Goal: Information Seeking & Learning: Learn about a topic

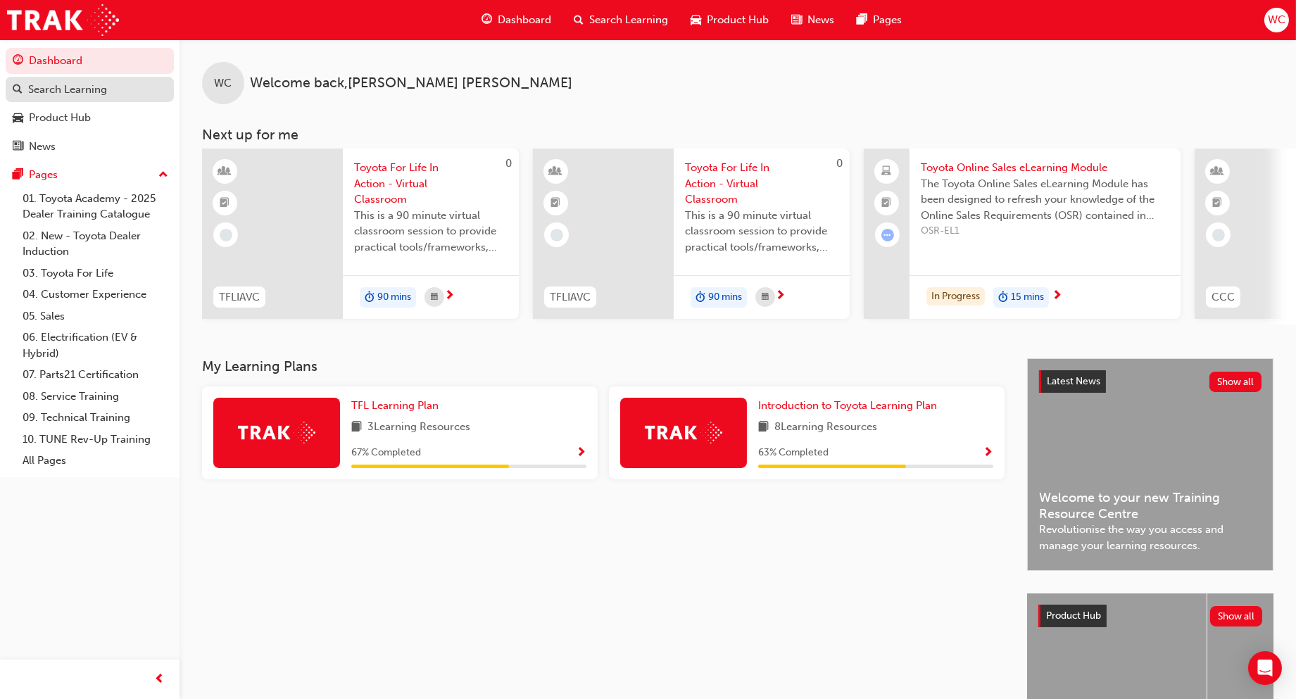
click at [48, 80] on link "Search Learning" at bounding box center [90, 90] width 168 height 26
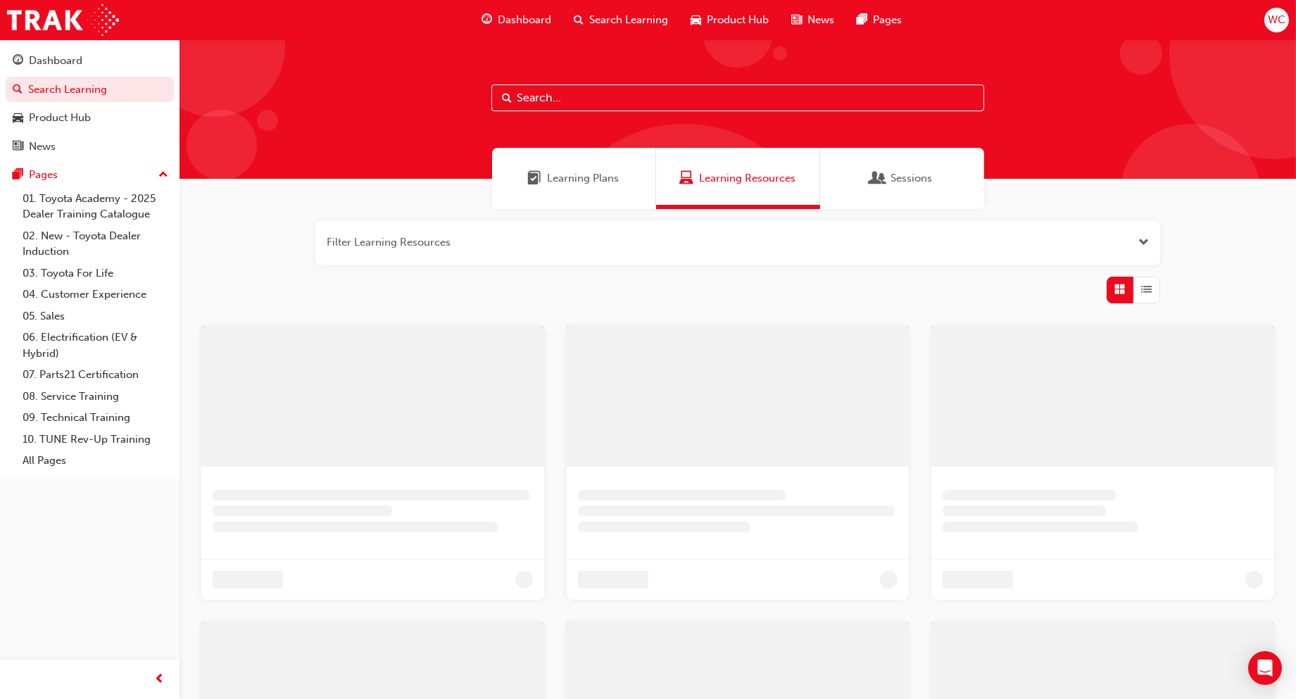
click at [571, 99] on input "text" at bounding box center [737, 97] width 493 height 27
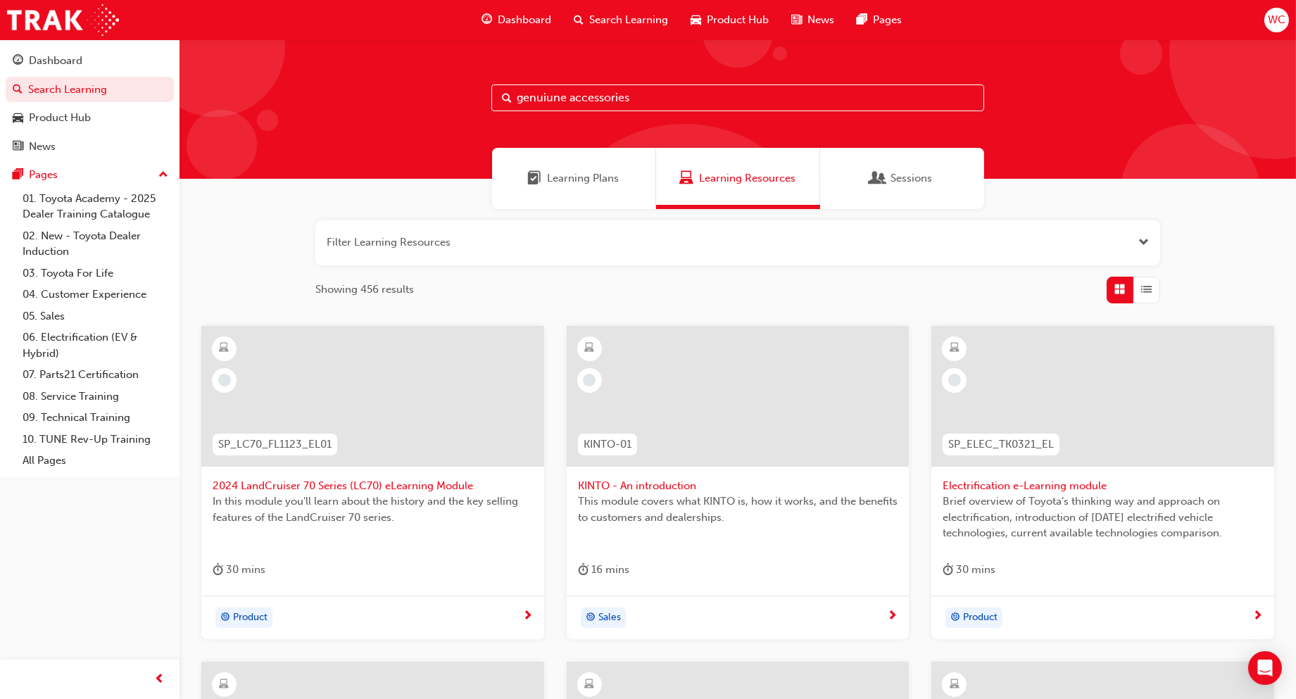
type input "genuiune accessories"
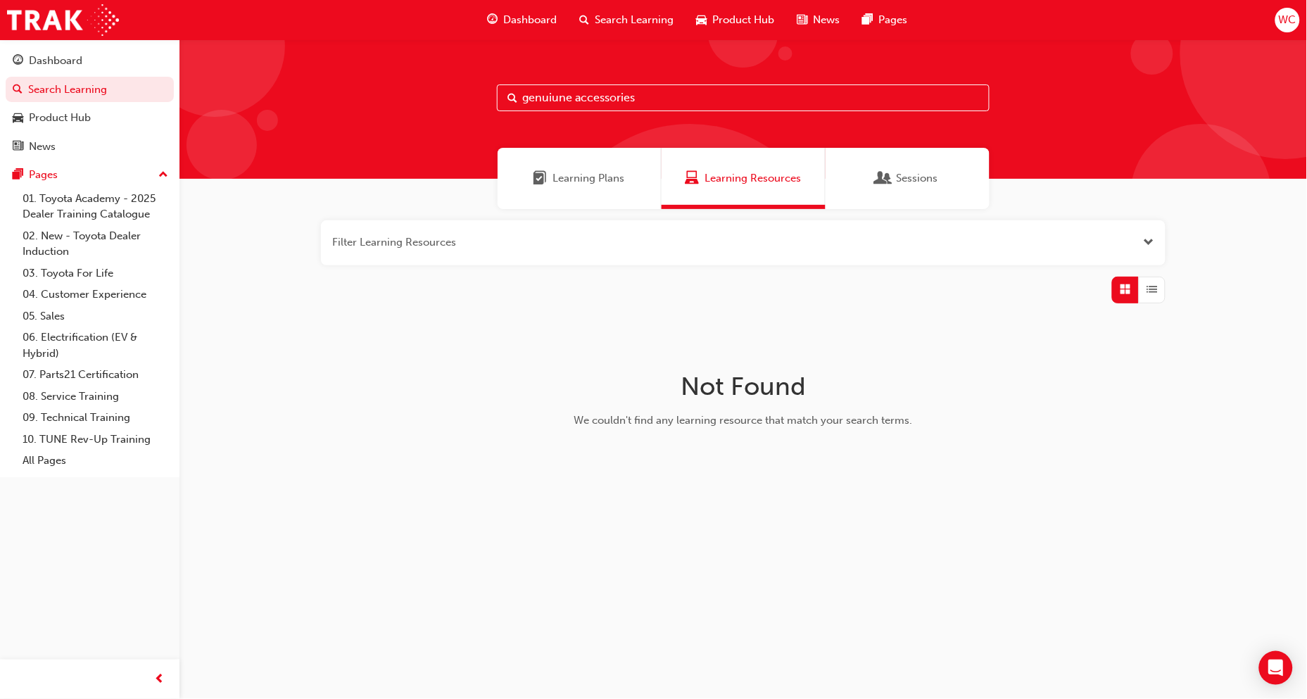
drag, startPoint x: 713, startPoint y: 92, endPoint x: 354, endPoint y: 101, distance: 358.5
click at [354, 101] on div "genuiune accessories" at bounding box center [744, 108] width 1128 height 139
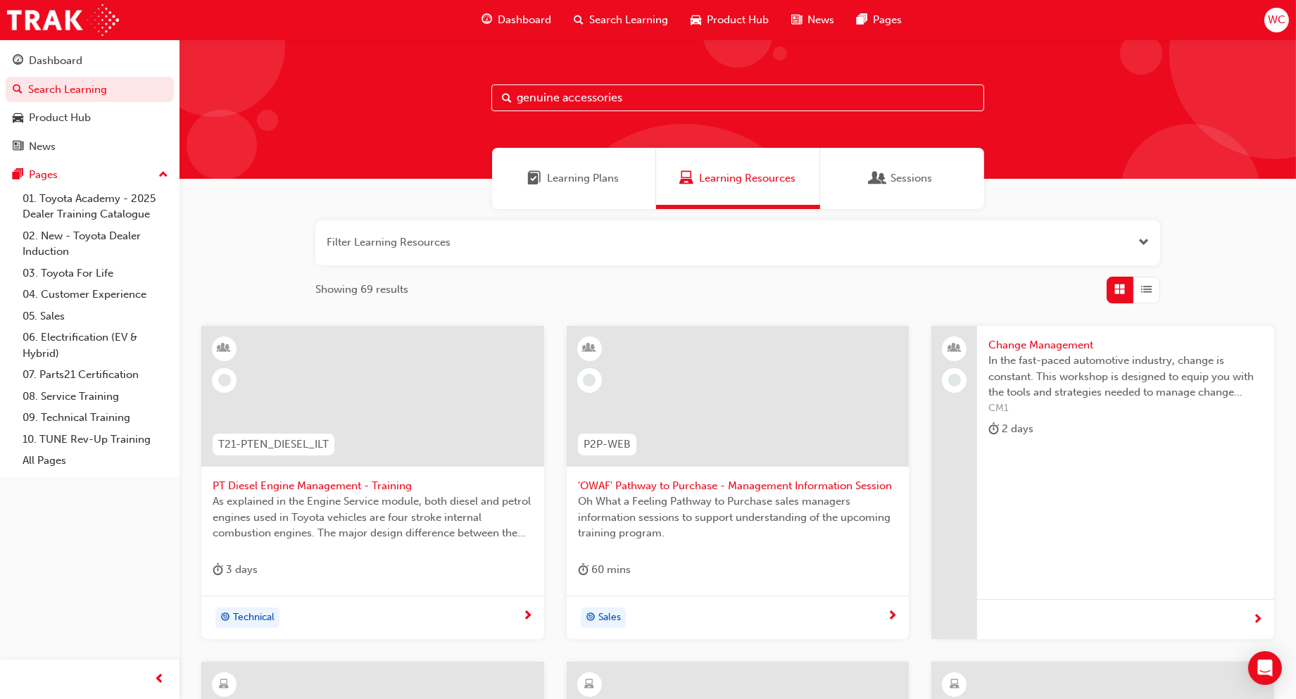
type input "genuine accessories"
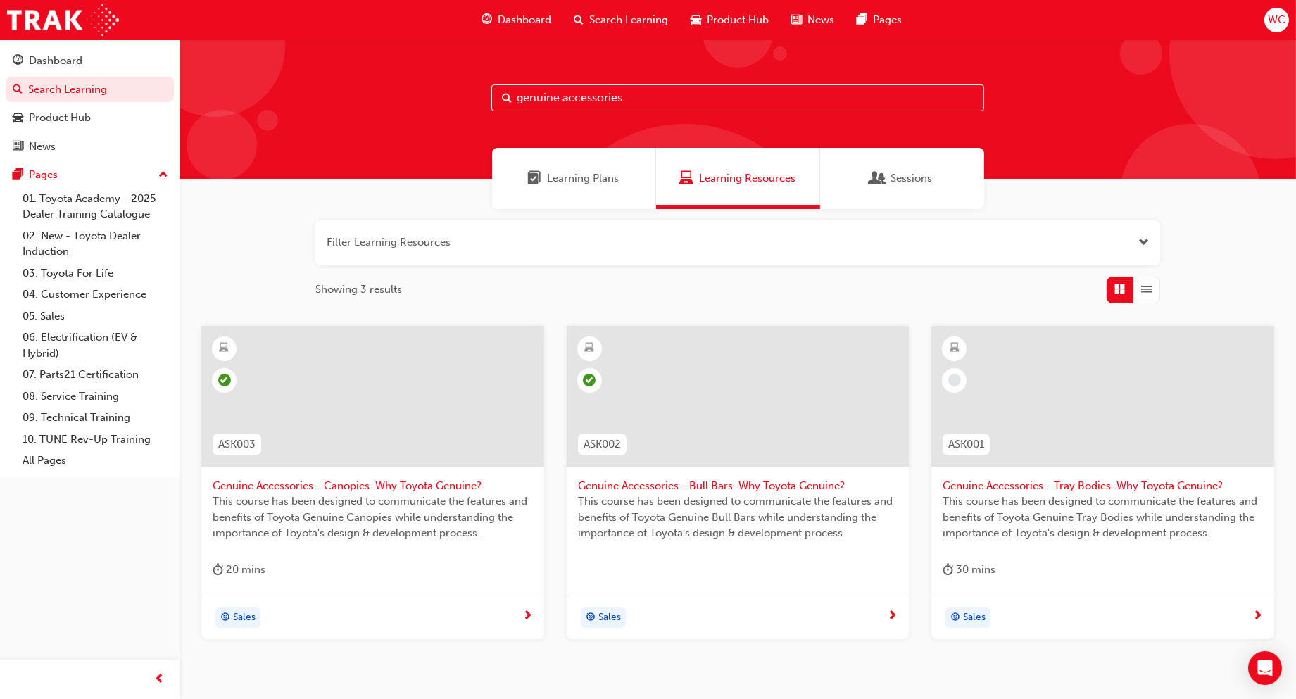
click at [1090, 426] on div at bounding box center [1103, 396] width 343 height 141
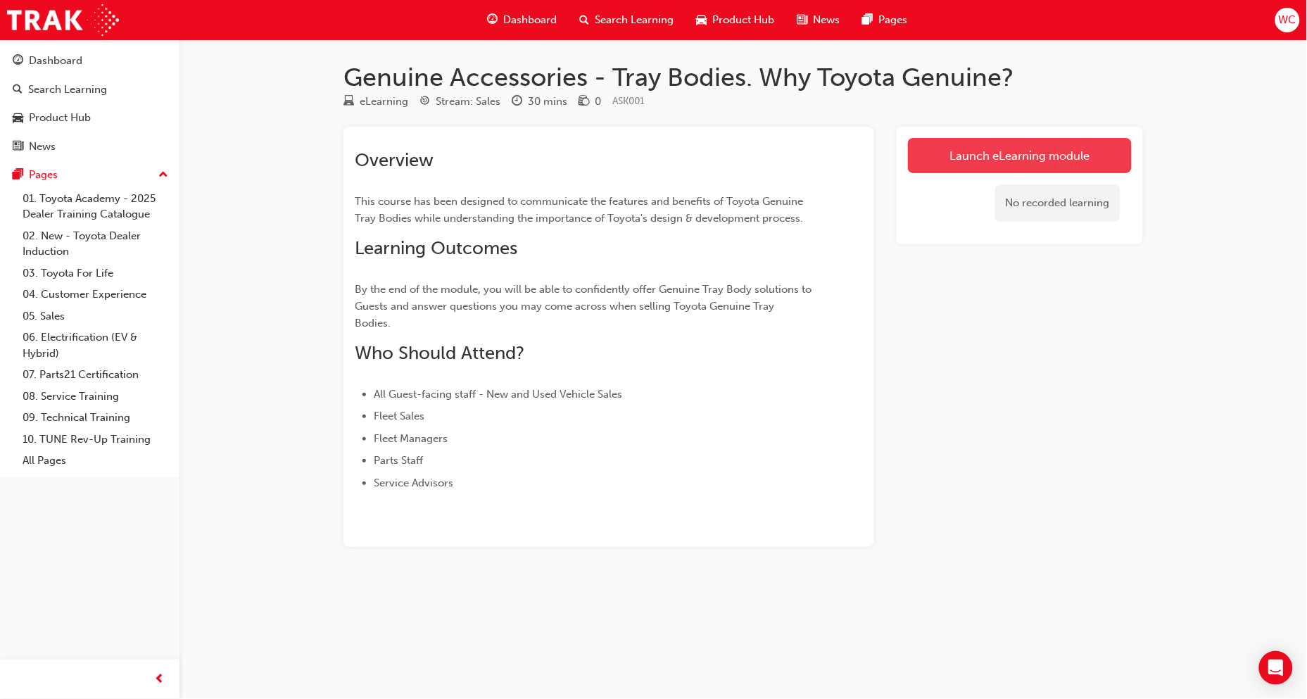
click at [981, 149] on link "Launch eLearning module" at bounding box center [1020, 155] width 224 height 35
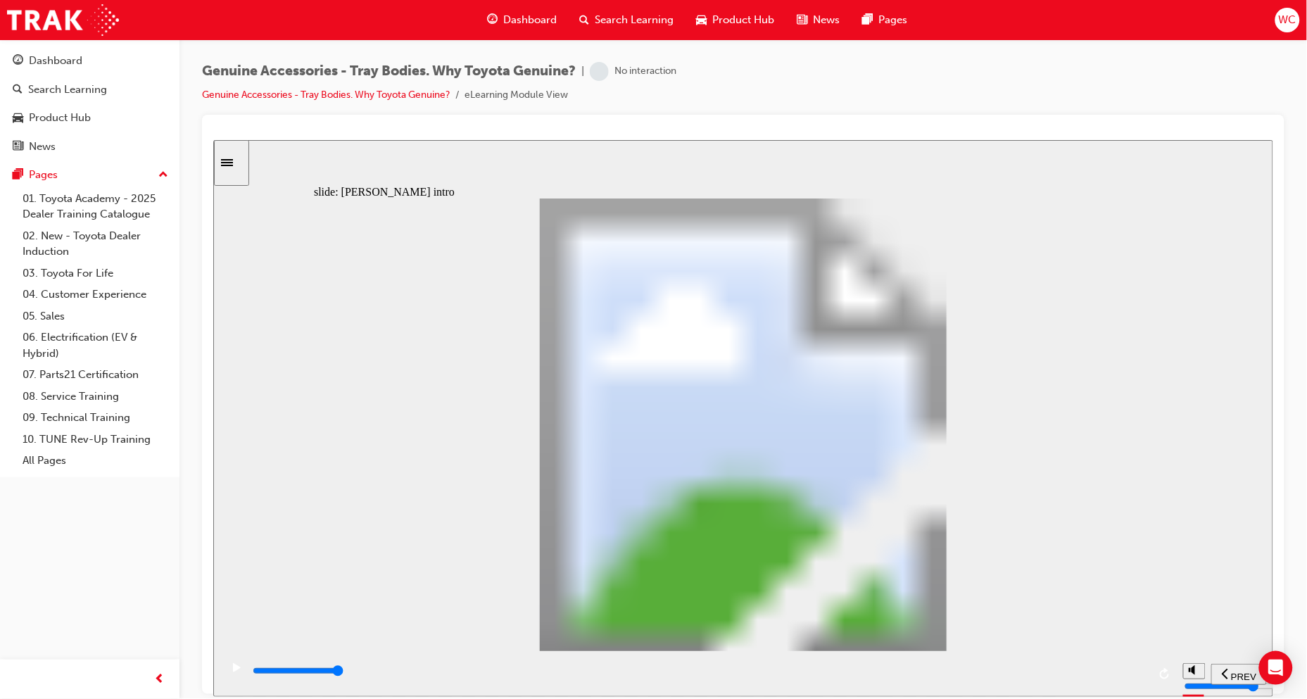
click at [237, 672] on rect "play/pause" at bounding box center [238, 668] width 2 height 10
click at [232, 671] on icon "play/pause" at bounding box center [236, 667] width 8 height 9
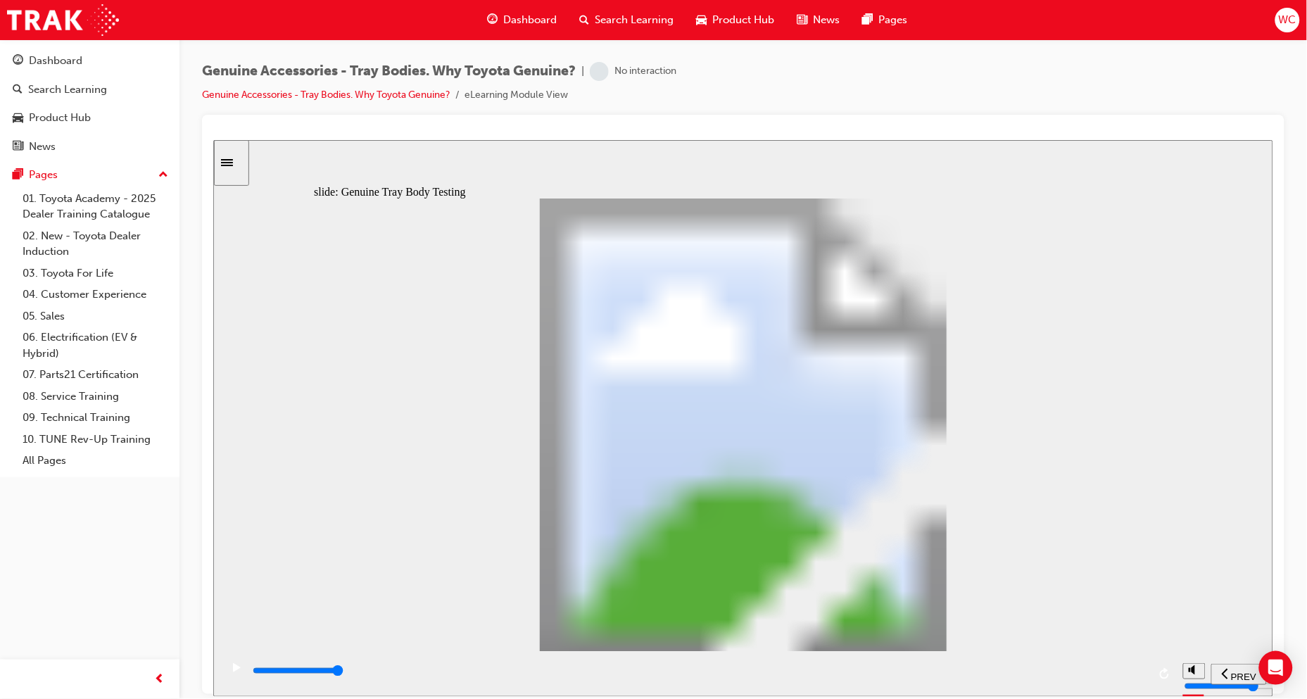
drag, startPoint x: 228, startPoint y: 670, endPoint x: 237, endPoint y: 670, distance: 8.5
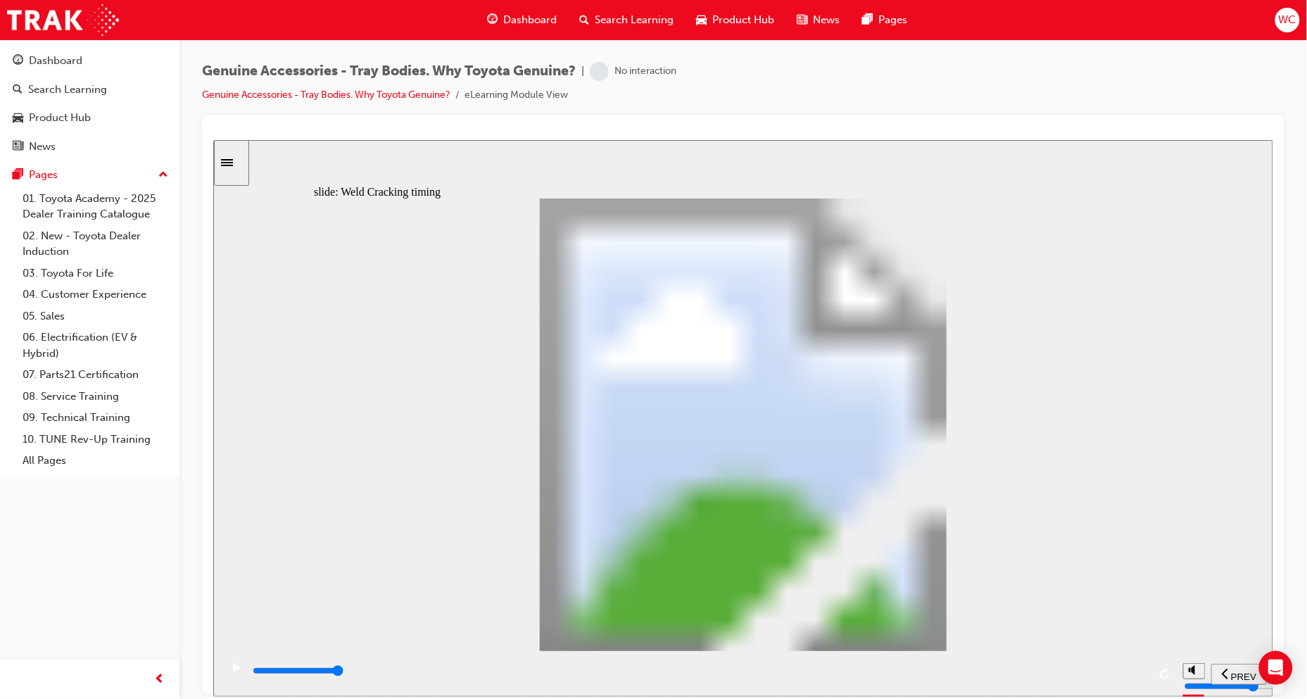
click at [234, 672] on icon "play/pause" at bounding box center [236, 667] width 8 height 9
type input "21700"
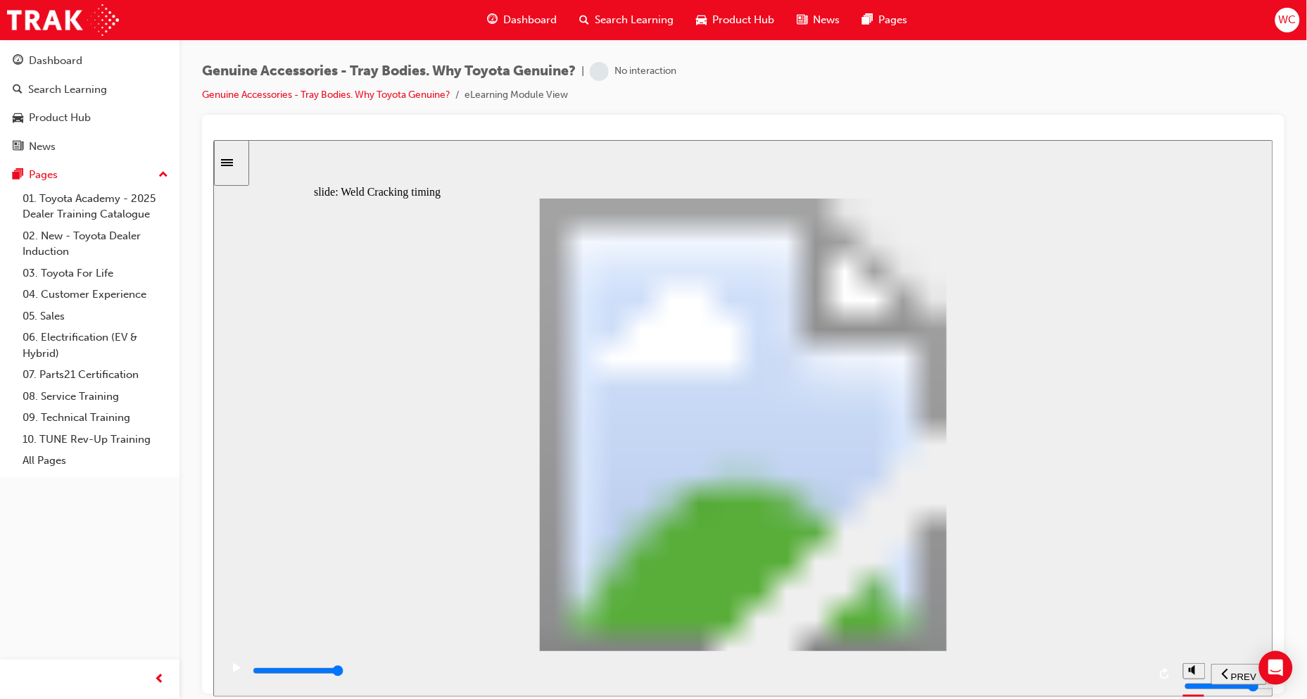
drag, startPoint x: 560, startPoint y: 341, endPoint x: 663, endPoint y: 361, distance: 105.4
drag, startPoint x: 806, startPoint y: 606, endPoint x: 796, endPoint y: 606, distance: 9.9
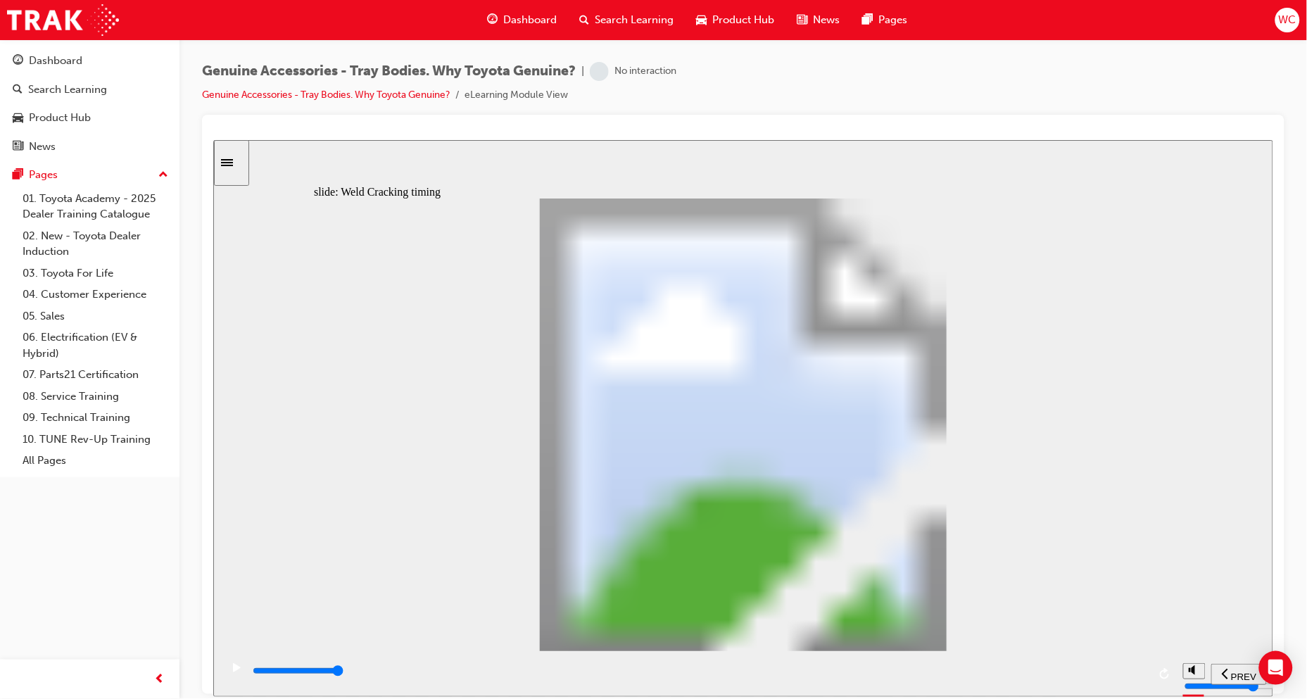
drag, startPoint x: 898, startPoint y: 606, endPoint x: 509, endPoint y: 519, distance: 398.9
type input "10"
drag, startPoint x: 608, startPoint y: 454, endPoint x: 553, endPoint y: 556, distance: 115.3
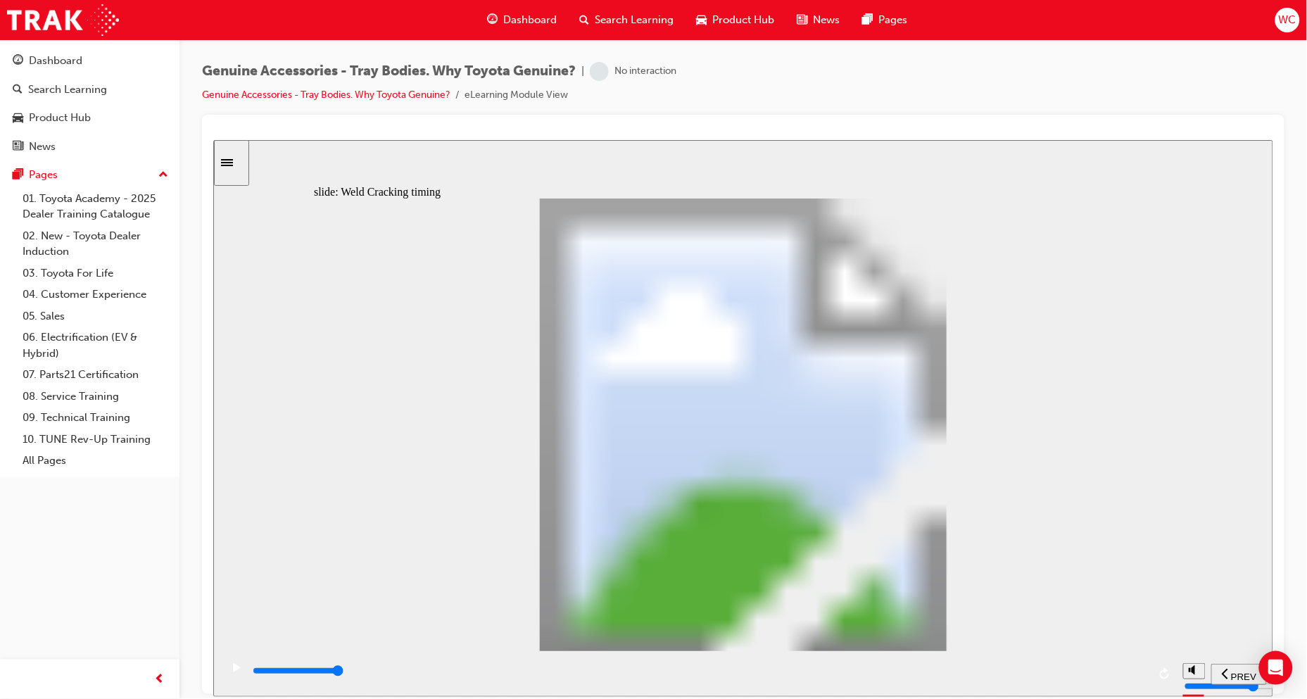
type input "8200"
drag, startPoint x: 354, startPoint y: 506, endPoint x: 457, endPoint y: 507, distance: 102.8
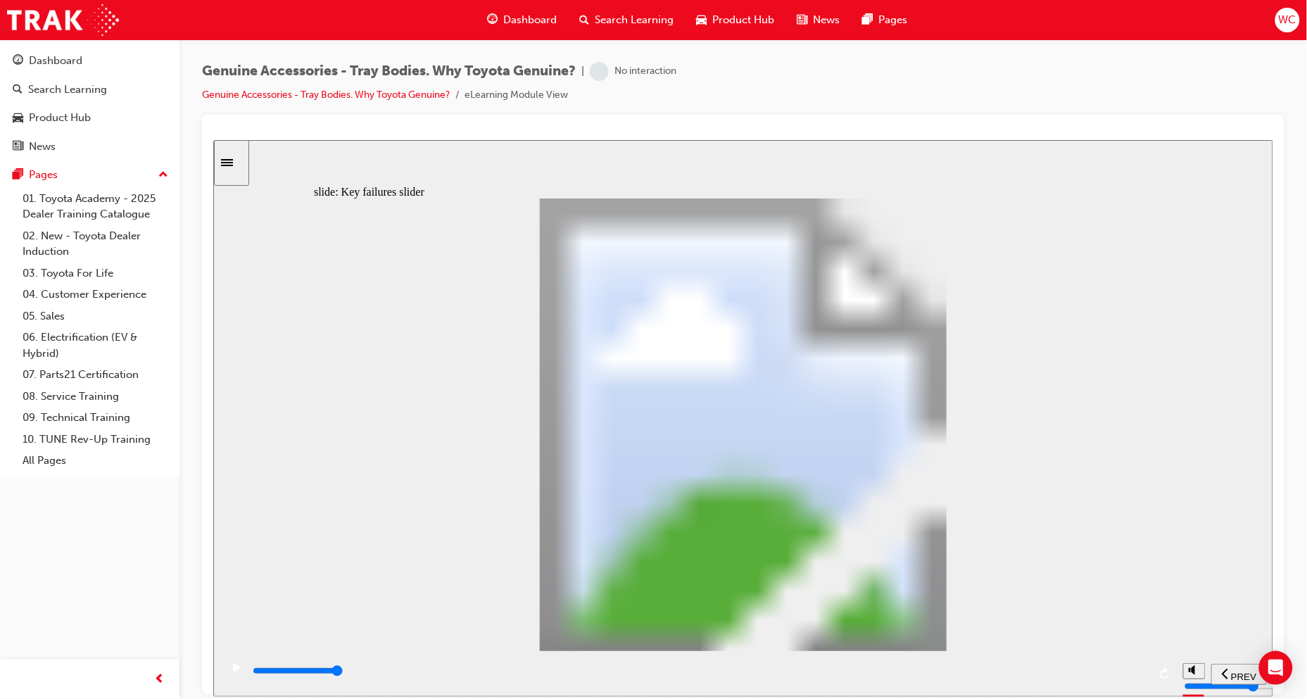
type input "2"
drag, startPoint x: 431, startPoint y: 511, endPoint x: 506, endPoint y: 511, distance: 75.3
type input "0"
type input "3"
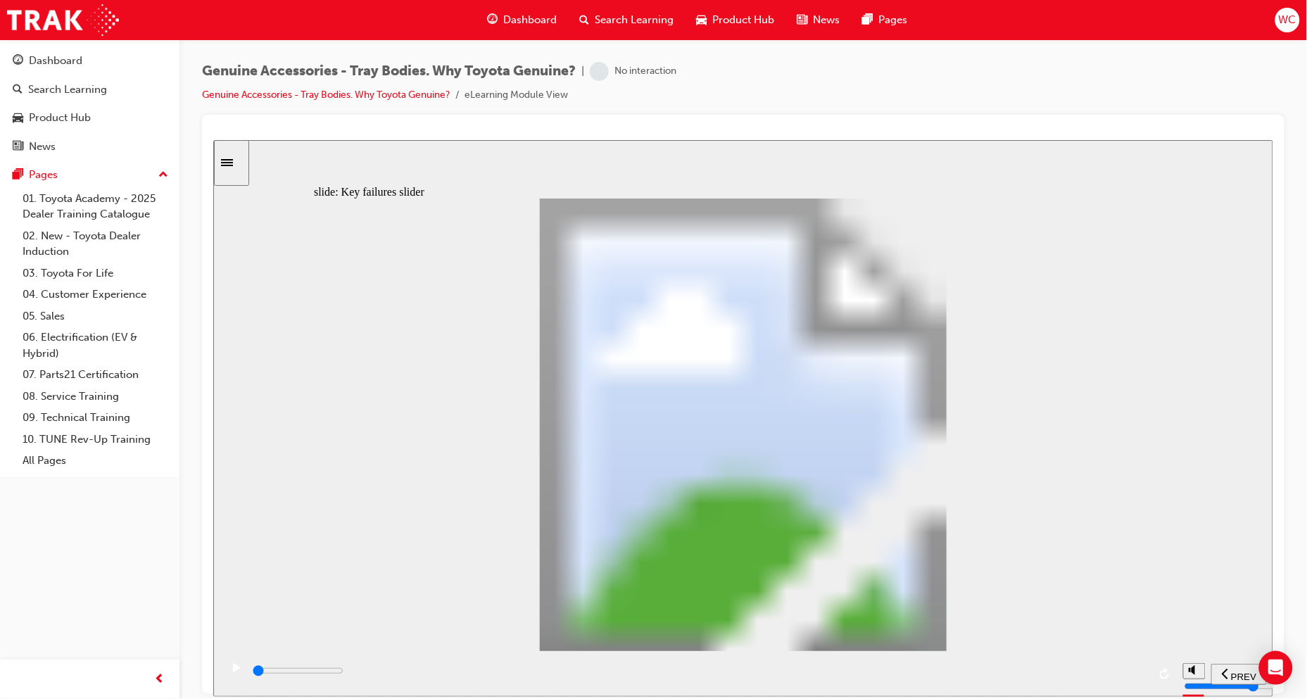
drag, startPoint x: 506, startPoint y: 511, endPoint x: 571, endPoint y: 519, distance: 65.2
drag, startPoint x: 603, startPoint y: 513, endPoint x: 903, endPoint y: 509, distance: 300.0
drag, startPoint x: 601, startPoint y: 514, endPoint x: 929, endPoint y: 500, distance: 327.7
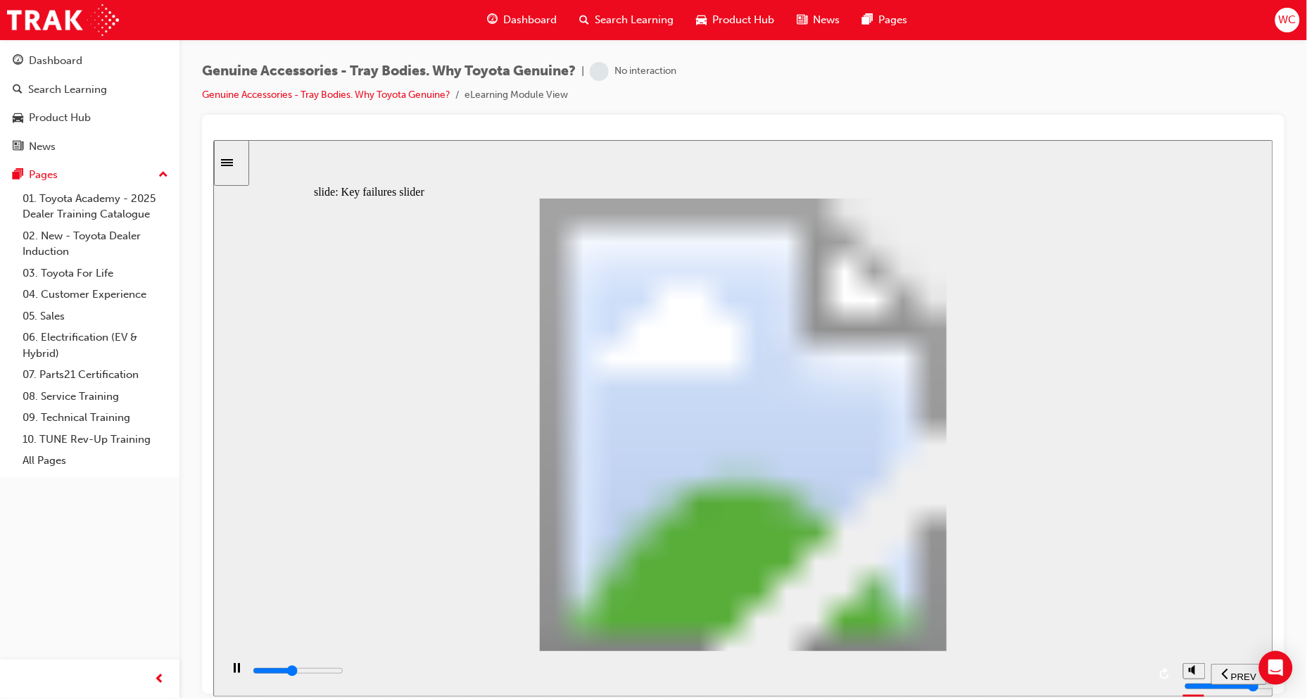
click at [929, 500] on div "Oval 2 siren icon 1 Freeform 6 Freeform 4 Freeform 1 Freeform 2 Freeform 3 Free…" at bounding box center [742, 430] width 859 height 465
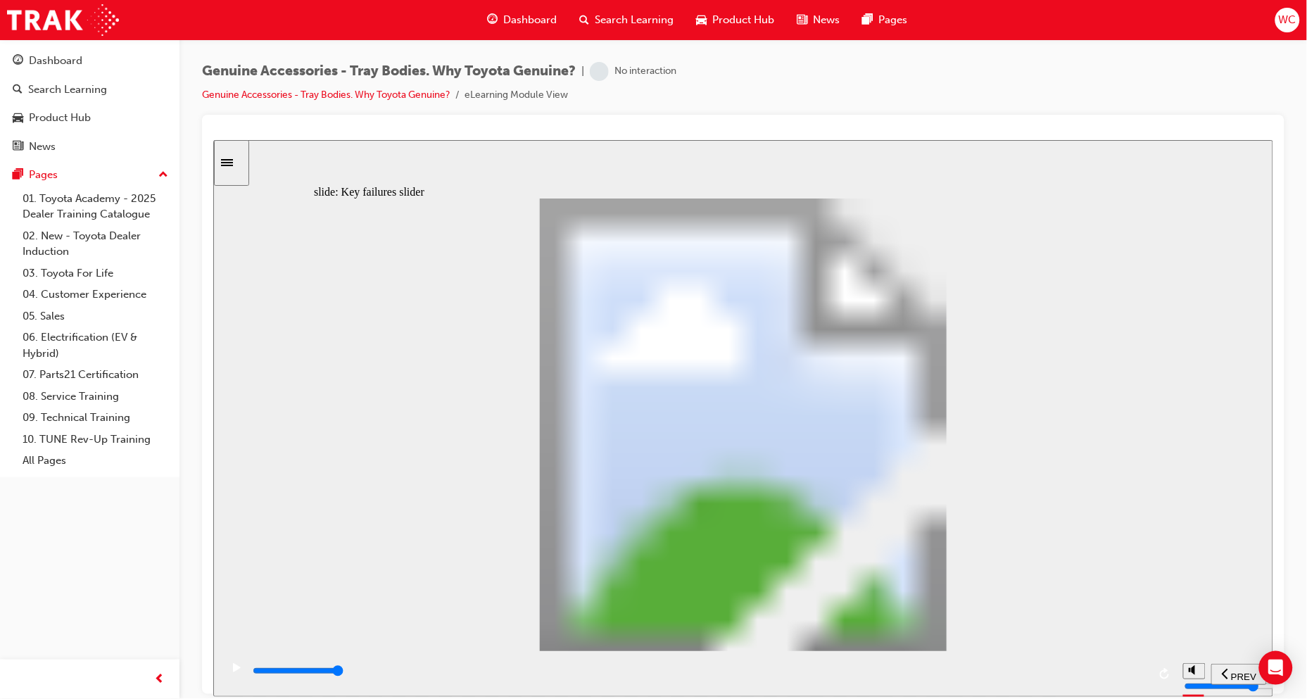
click at [227, 677] on div "play/pause" at bounding box center [236, 675] width 24 height 24
click at [234, 670] on icon "play/pause" at bounding box center [236, 667] width 8 height 9
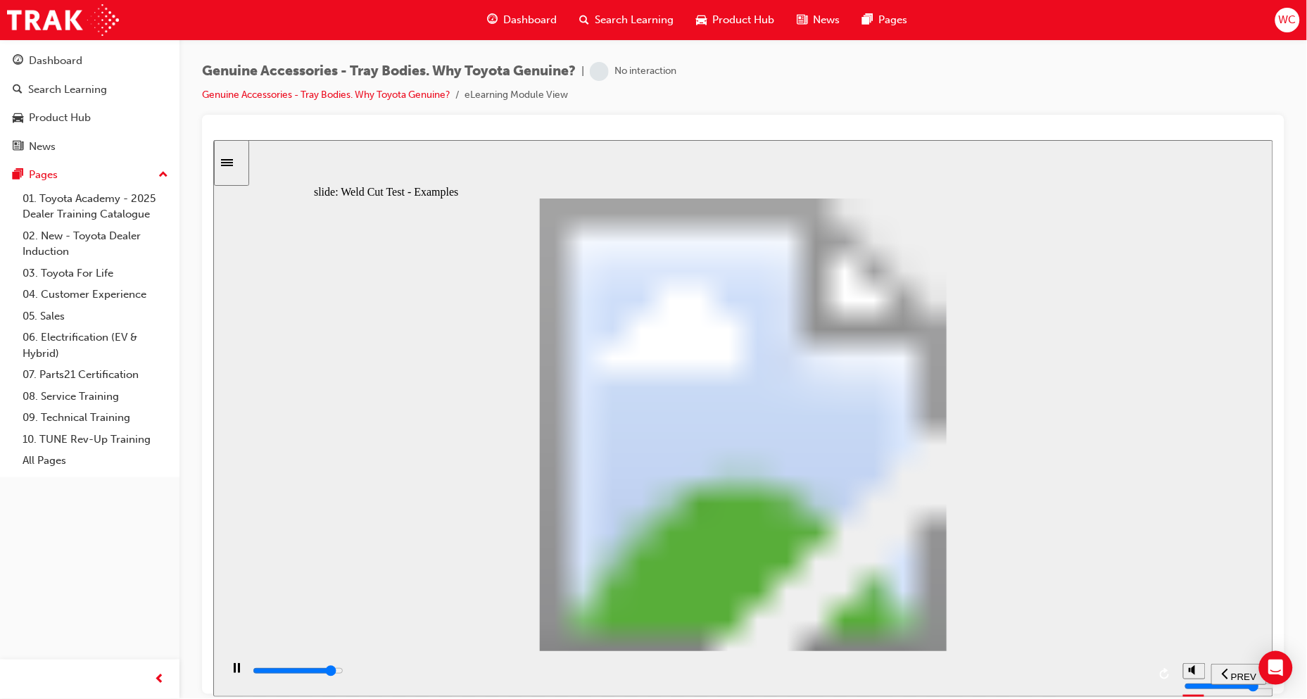
drag, startPoint x: 932, startPoint y: 514, endPoint x: 948, endPoint y: 576, distance: 64.0
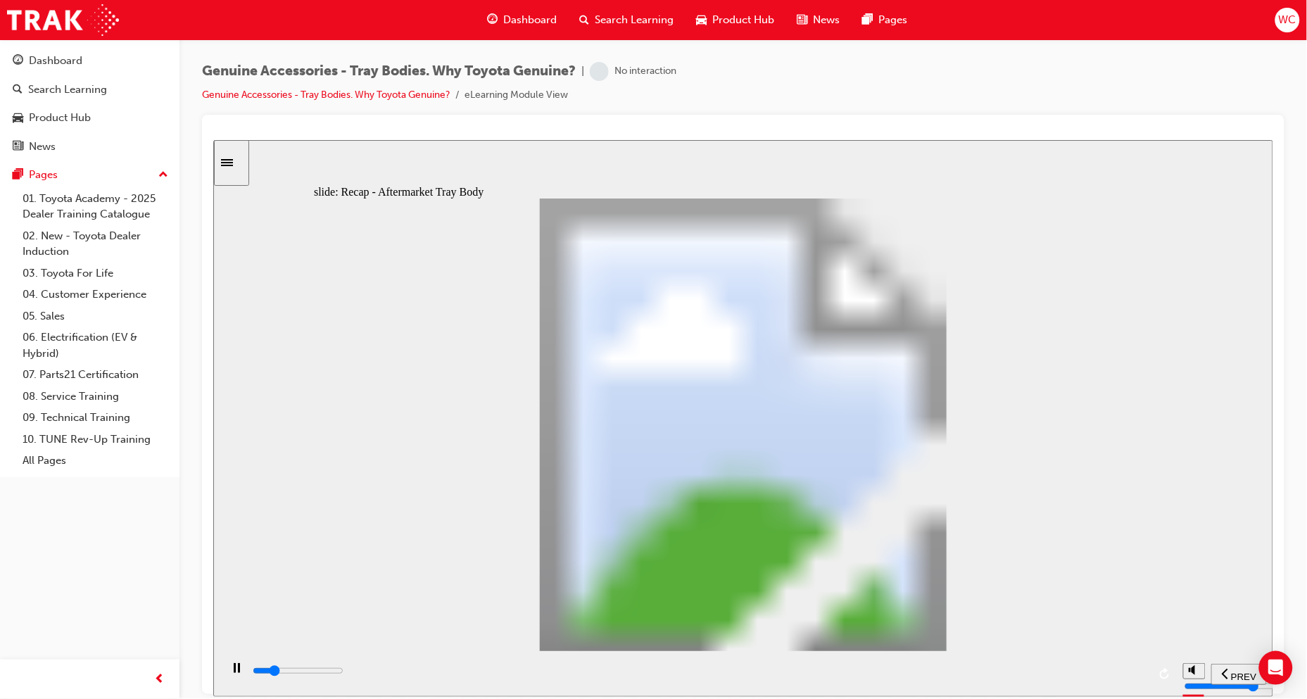
click at [227, 161] on div "Sidebar Toggle" at bounding box center [231, 162] width 24 height 11
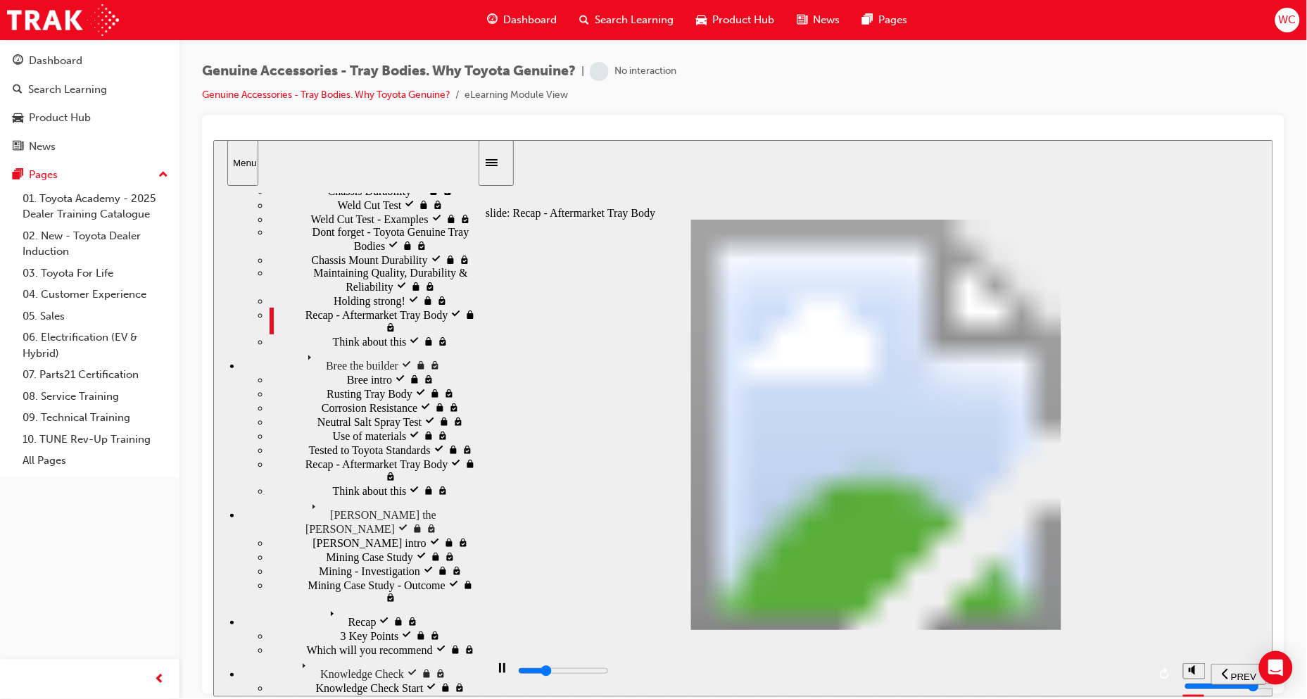
scroll to position [491, 0]
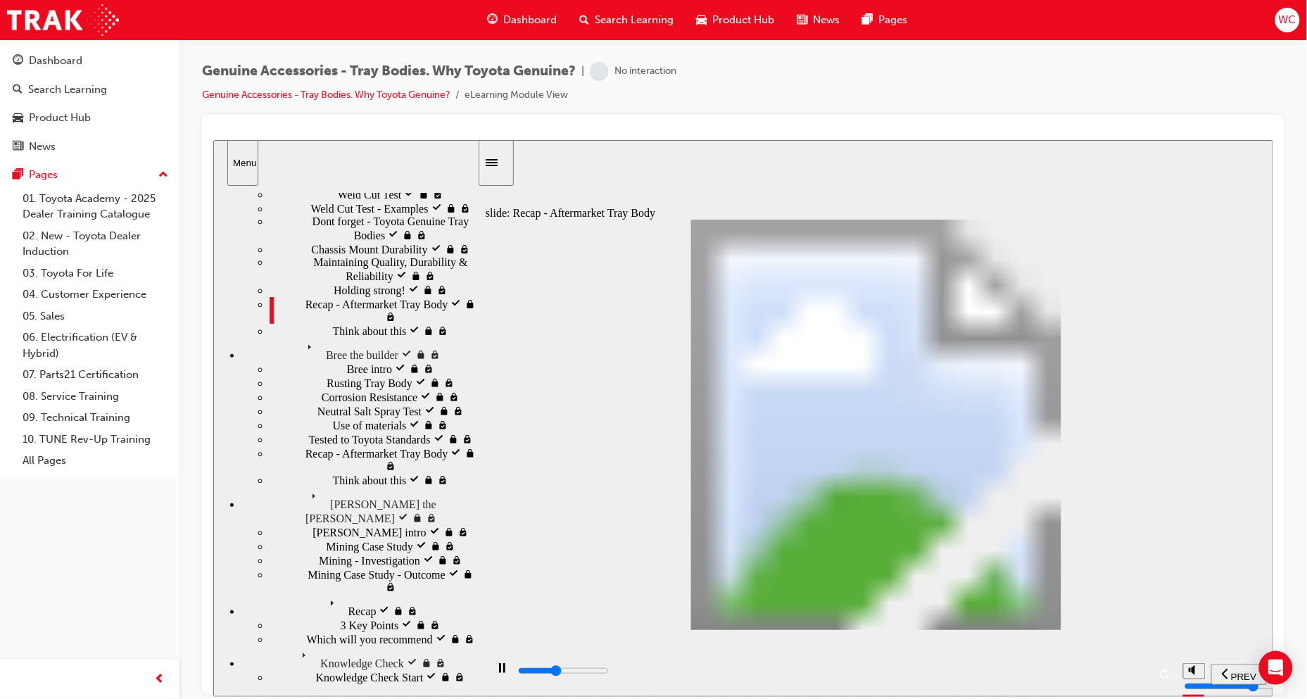
click at [508, 157] on div "Sidebar Toggle" at bounding box center [496, 162] width 24 height 11
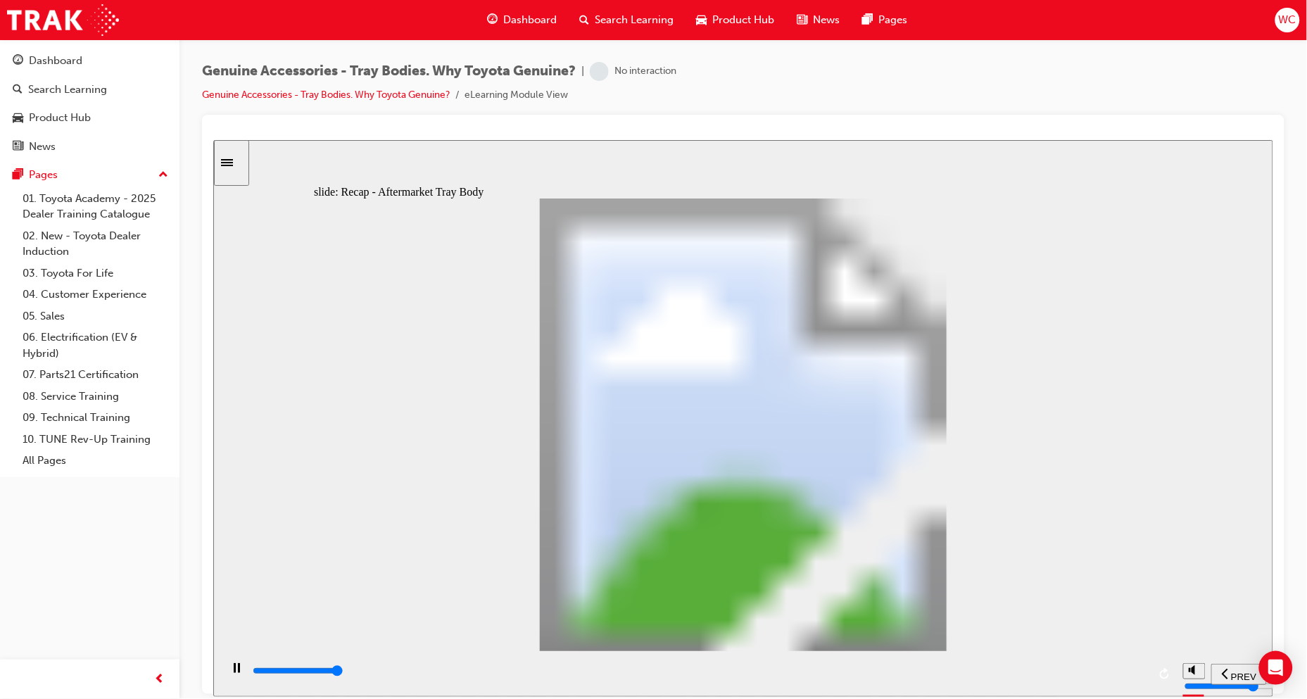
type input "12300"
radio input "true"
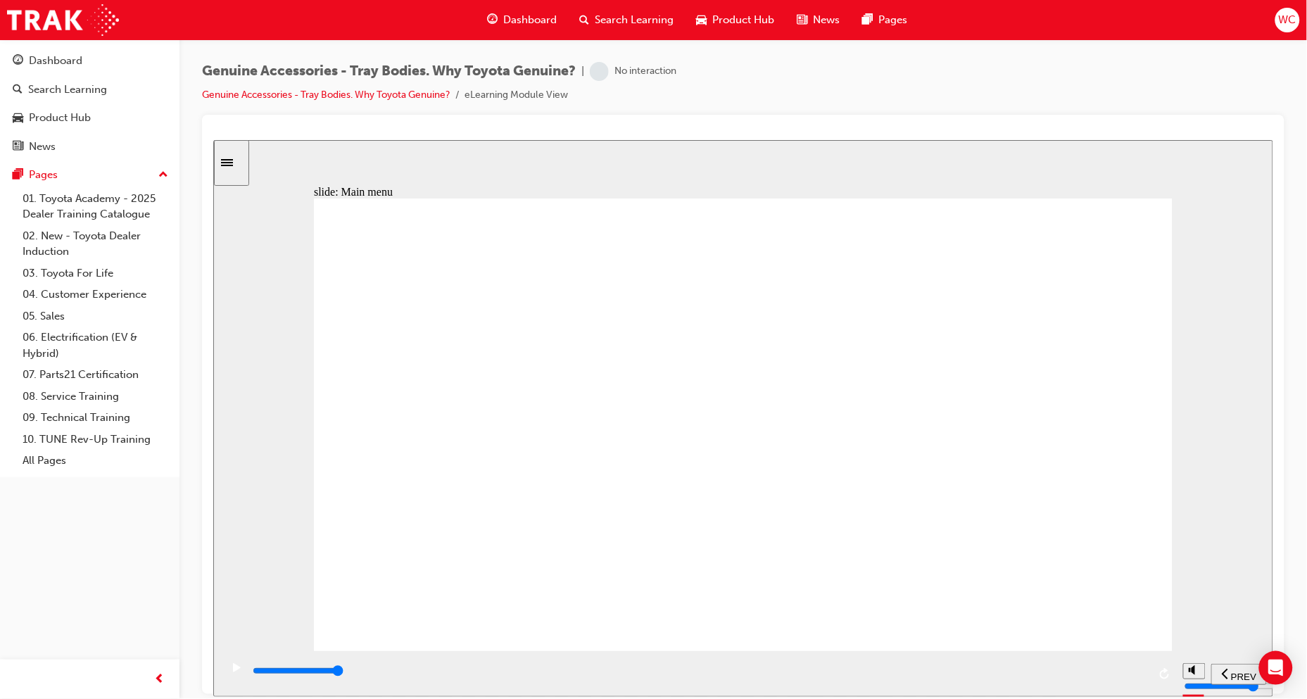
drag, startPoint x: 719, startPoint y: 407, endPoint x: 698, endPoint y: 428, distance: 29.4
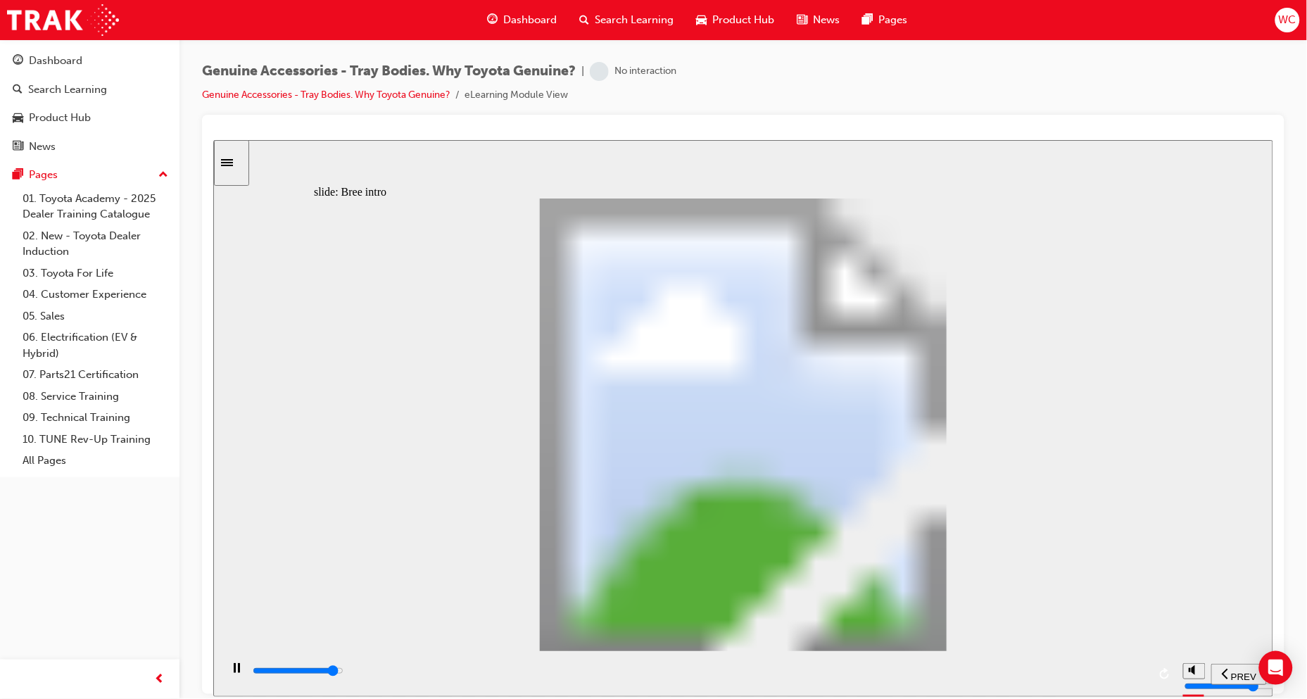
type input "0"
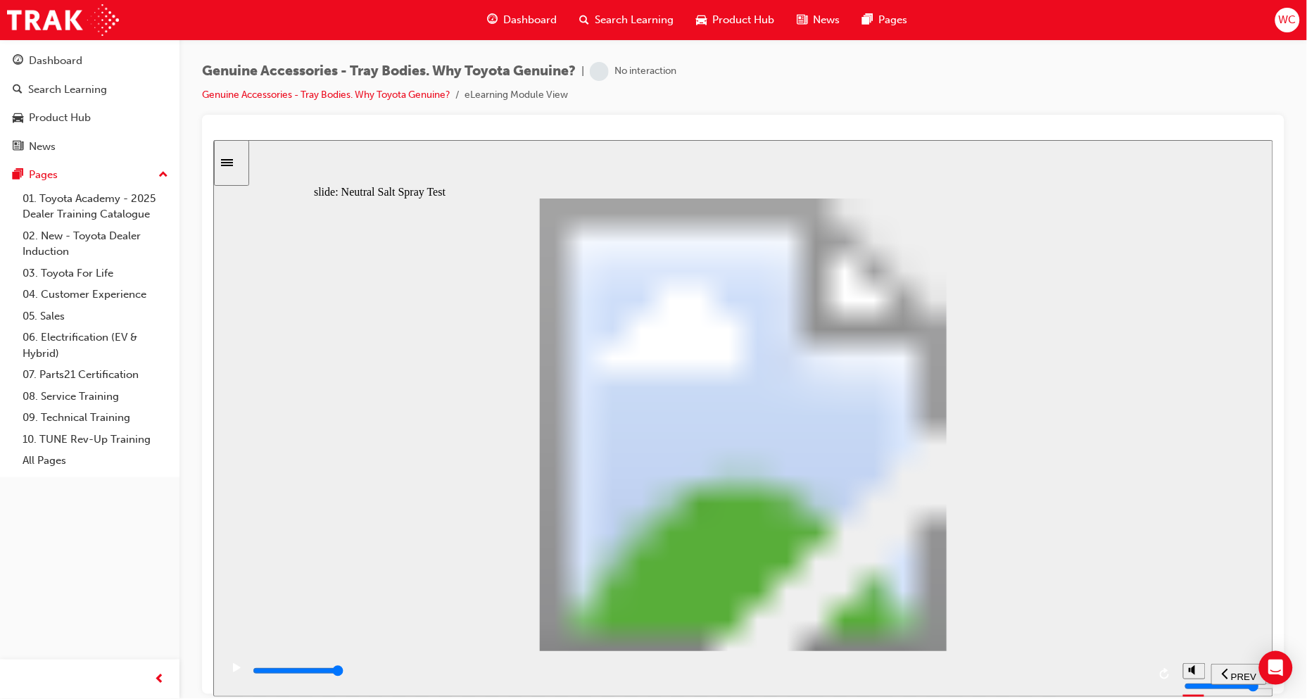
type input "1"
drag, startPoint x: 475, startPoint y: 507, endPoint x: 527, endPoint y: 501, distance: 53.1
type input "5000"
type input "2"
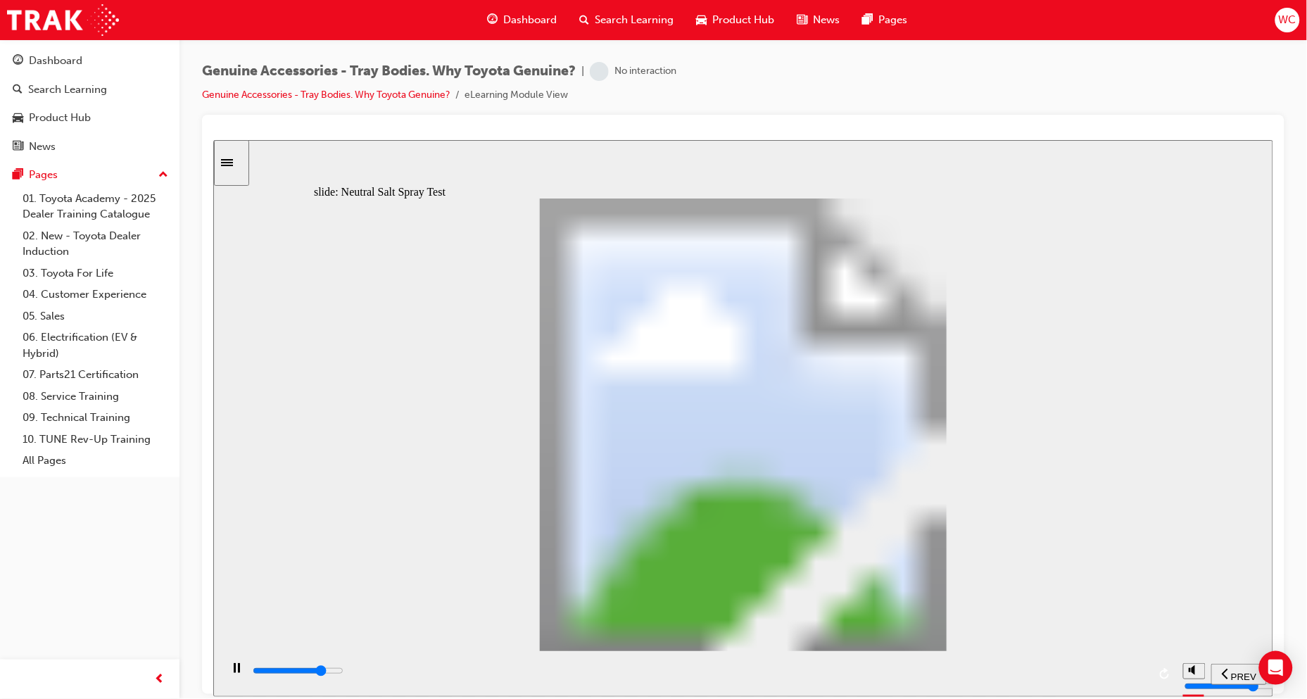
type input "5000"
type input "3"
type input "5100"
type input "4"
type input "5100"
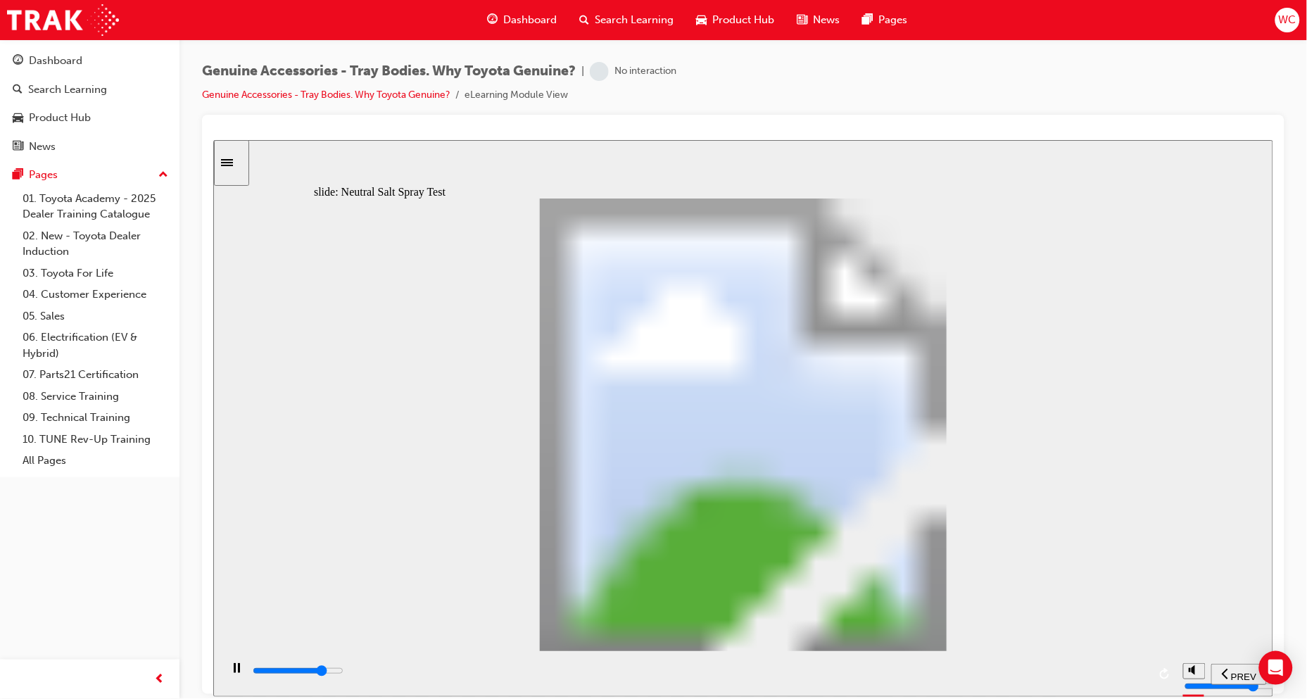
type input "5"
type input "0"
type input "6"
drag, startPoint x: 522, startPoint y: 503, endPoint x: 763, endPoint y: 536, distance: 243.7
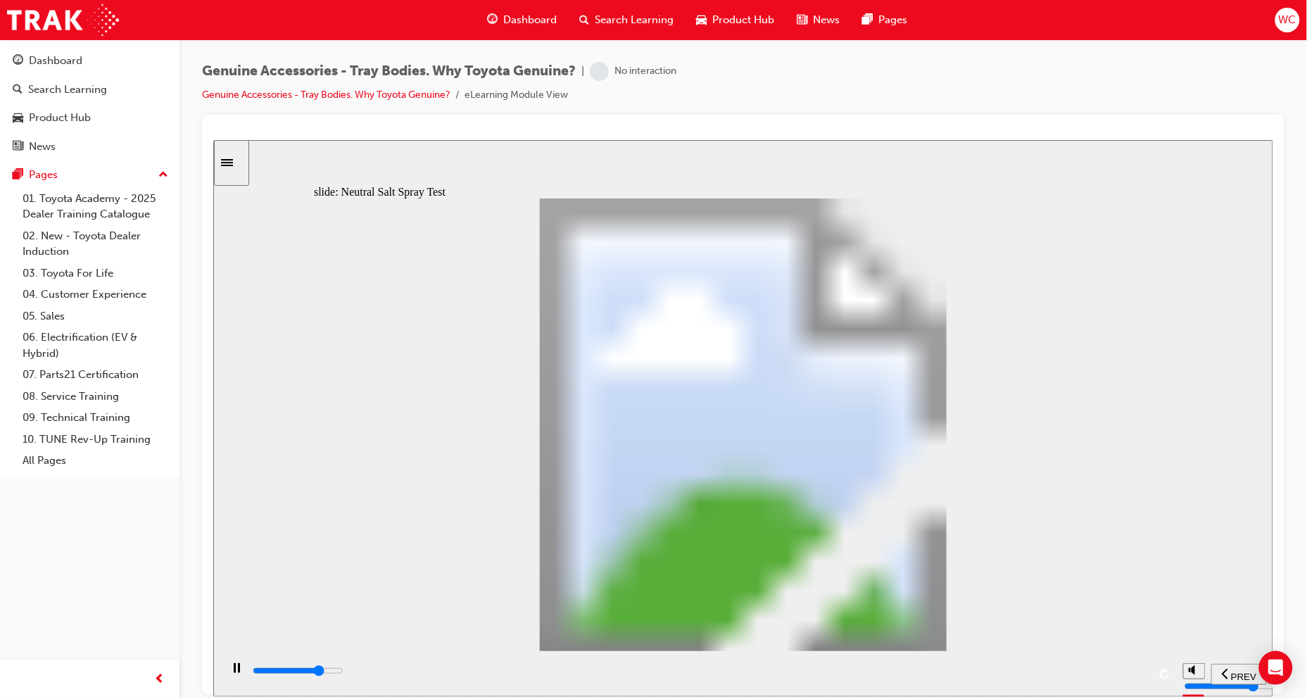
type input "6700"
type input "7"
type input "100"
type input "8"
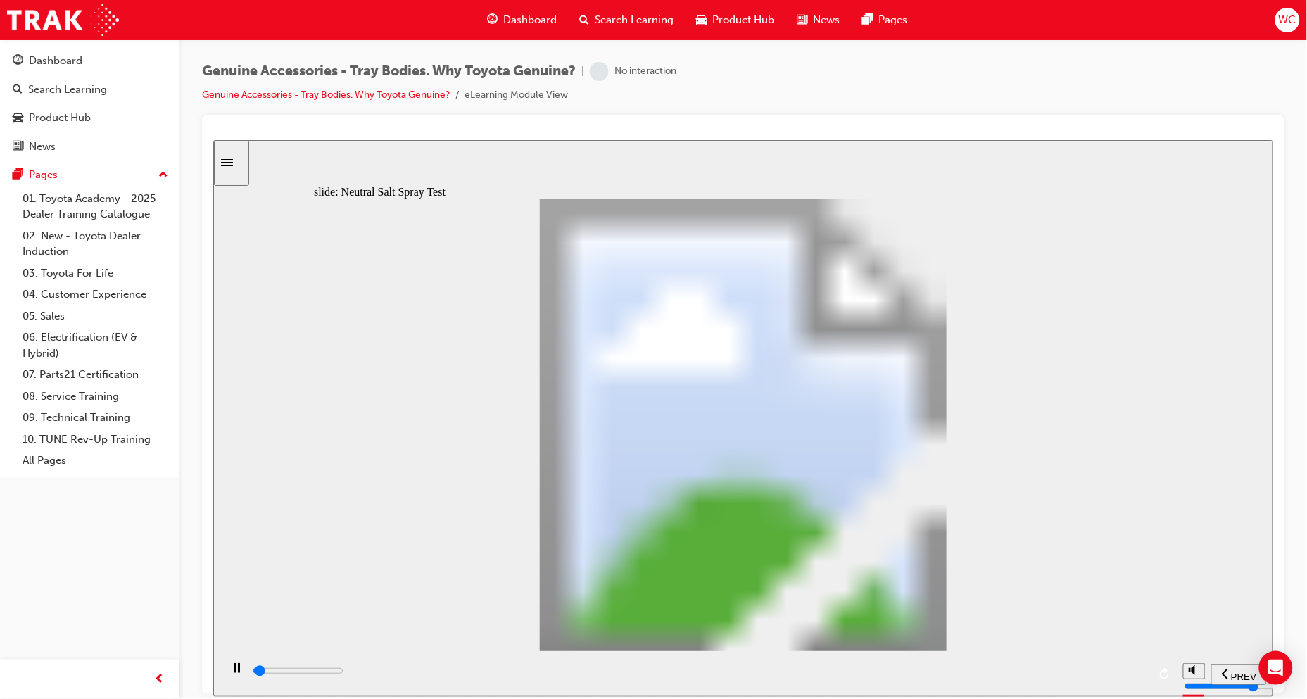
drag, startPoint x: 764, startPoint y: 515, endPoint x: 929, endPoint y: 513, distance: 164.8
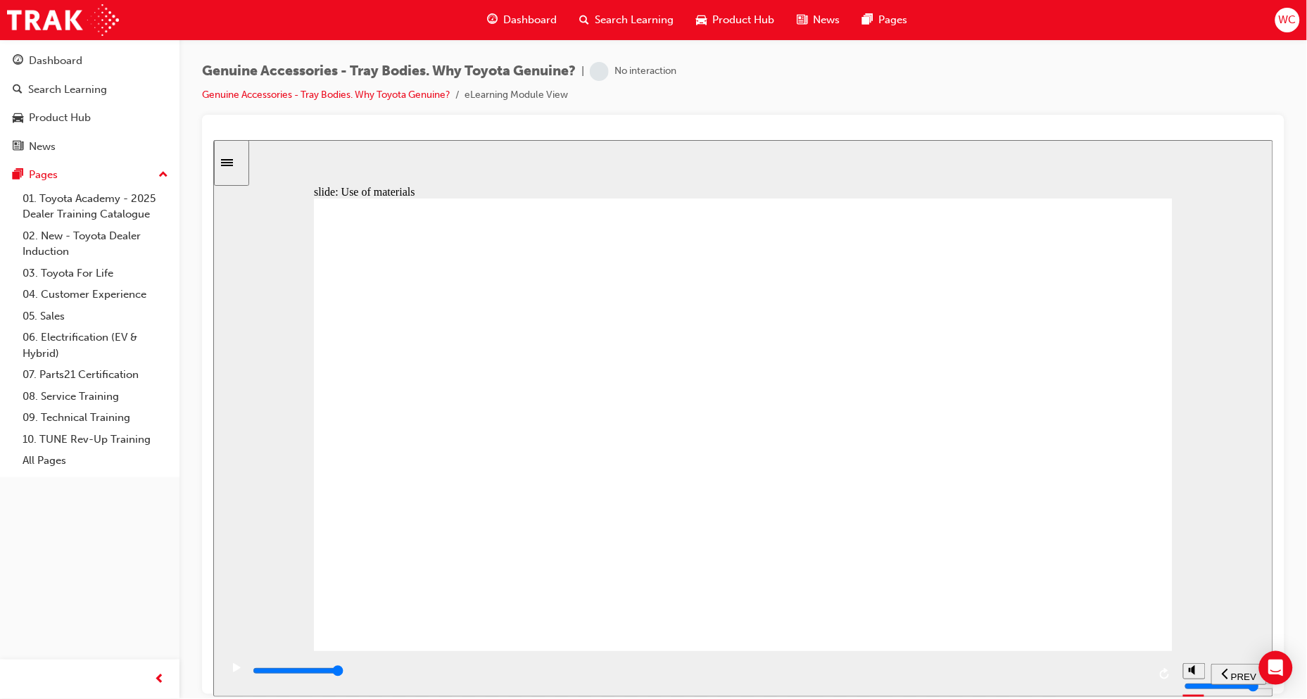
drag, startPoint x: 643, startPoint y: 494, endPoint x: 627, endPoint y: 498, distance: 16.7
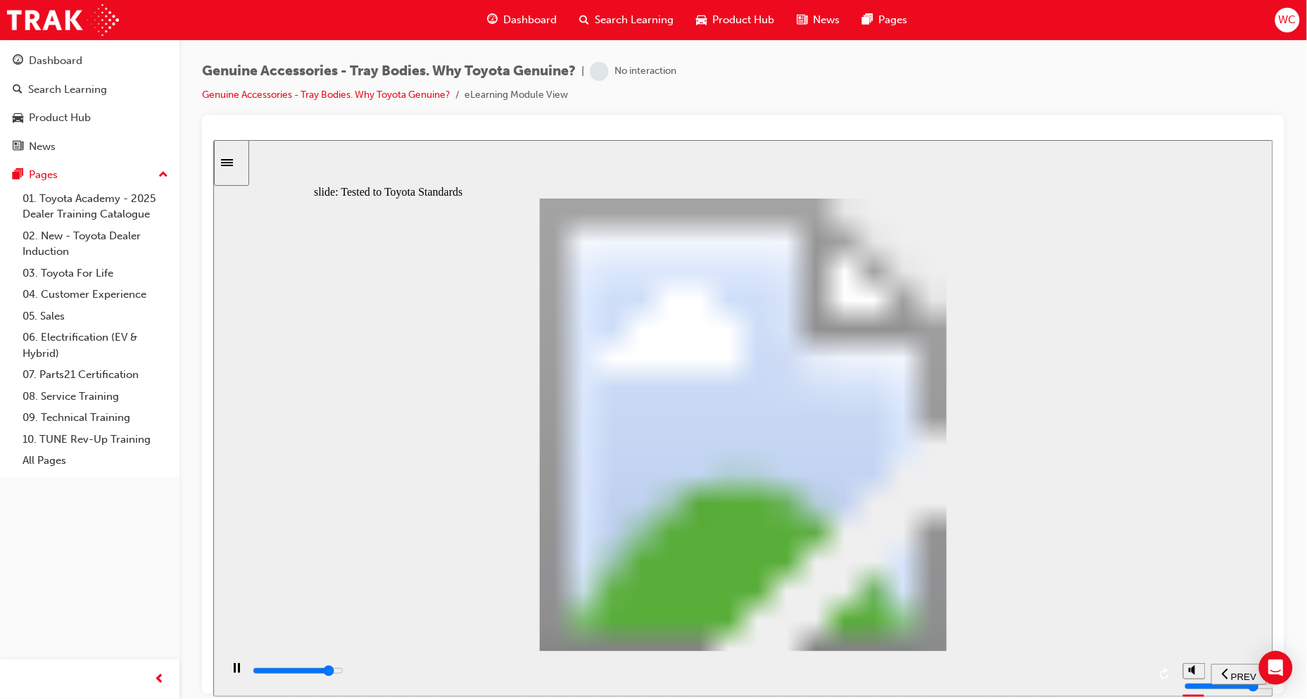
type input "13200"
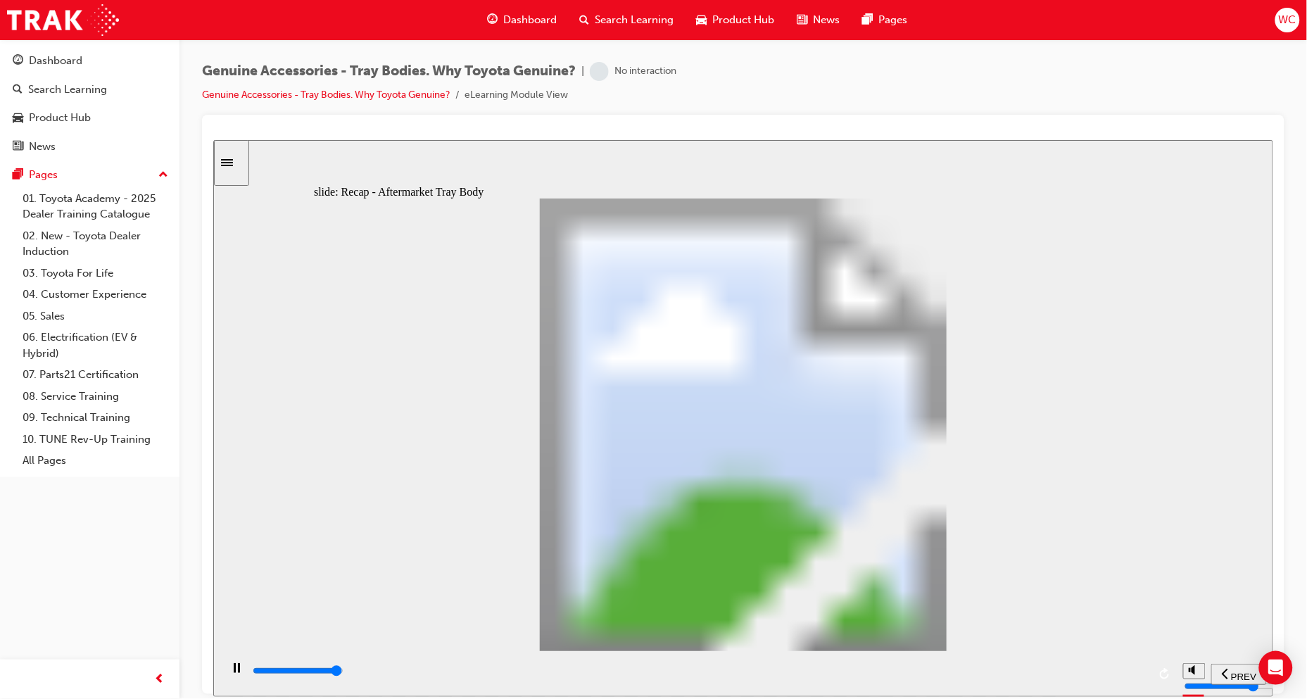
radio input "true"
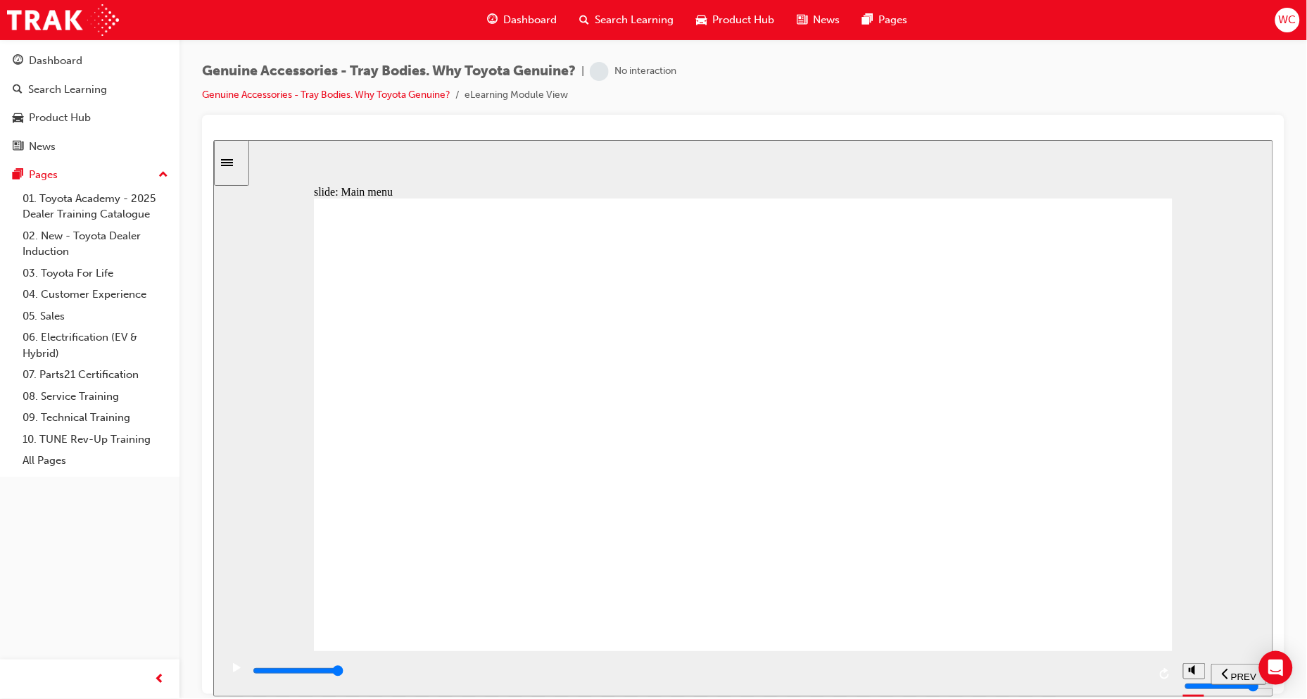
scroll to position [32, 0]
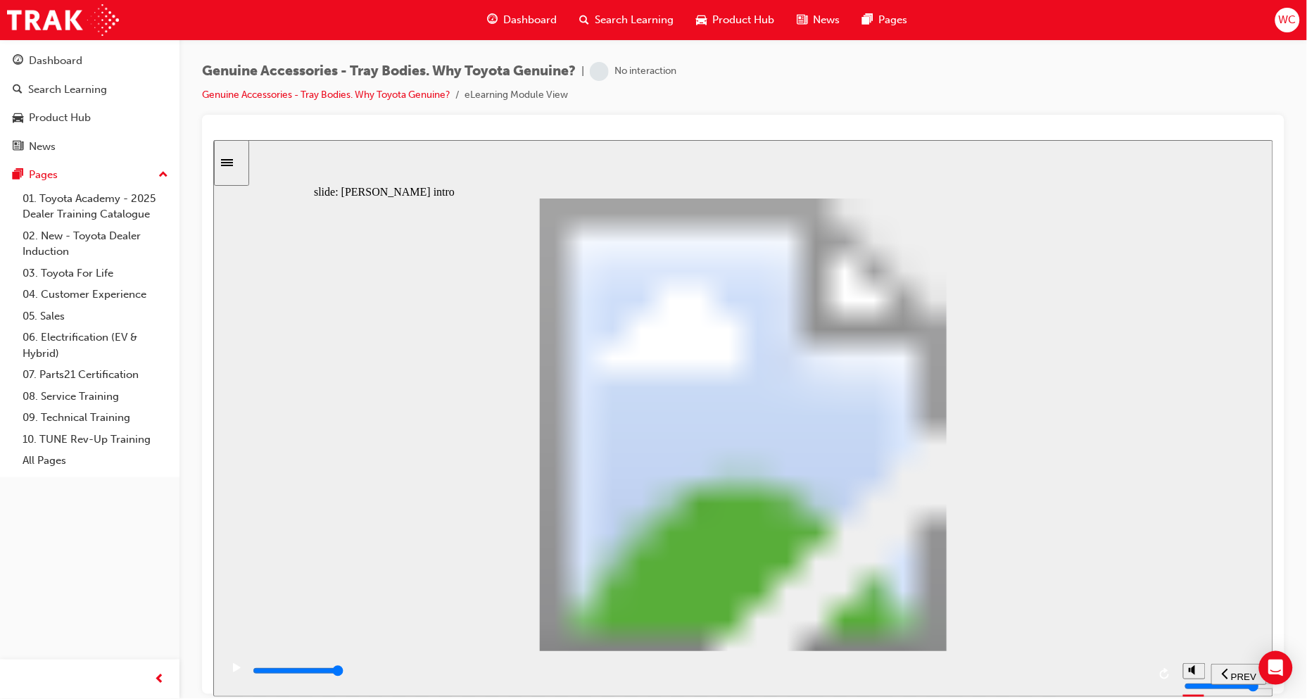
drag, startPoint x: 1123, startPoint y: 208, endPoint x: 1116, endPoint y: 213, distance: 9.0
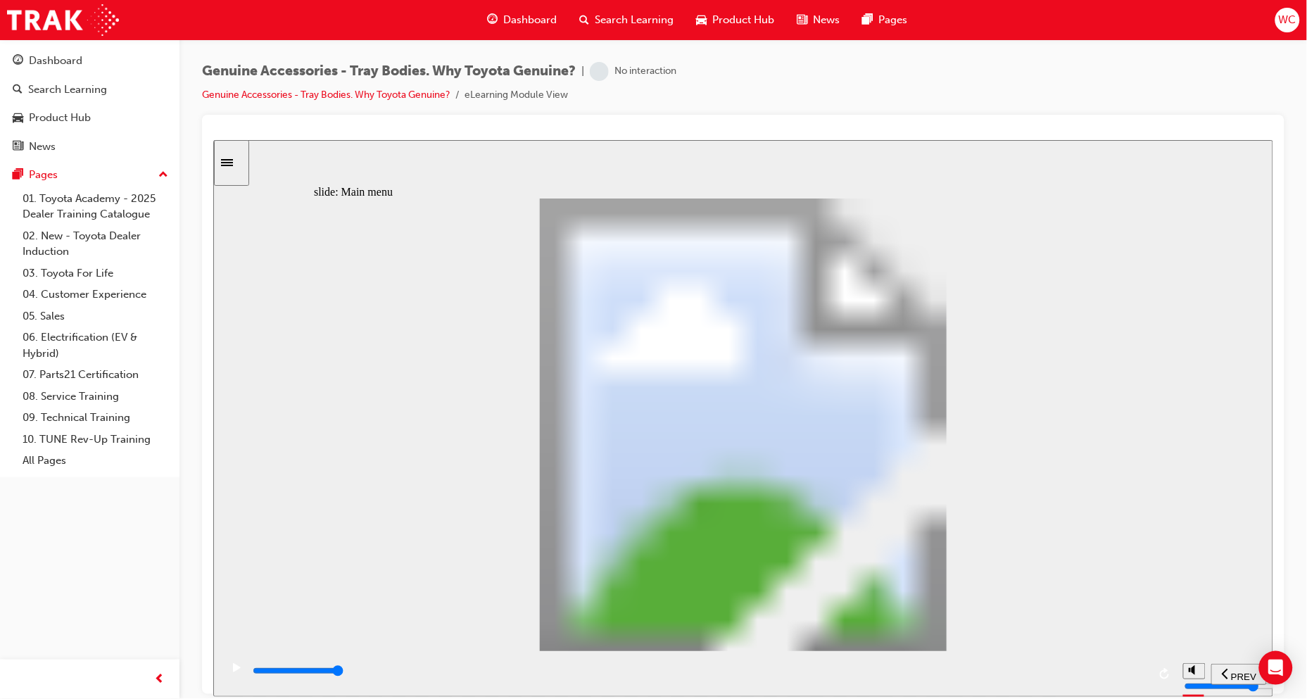
type input "8000"
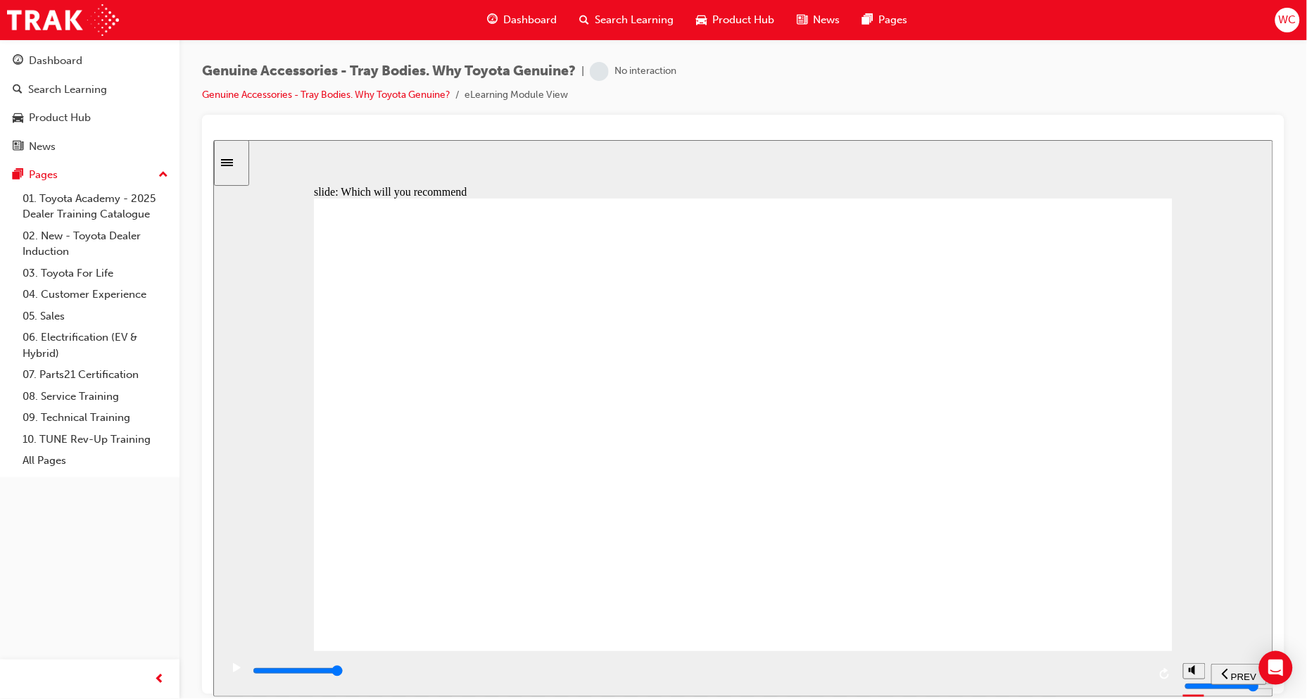
type input "9000"
radio input "true"
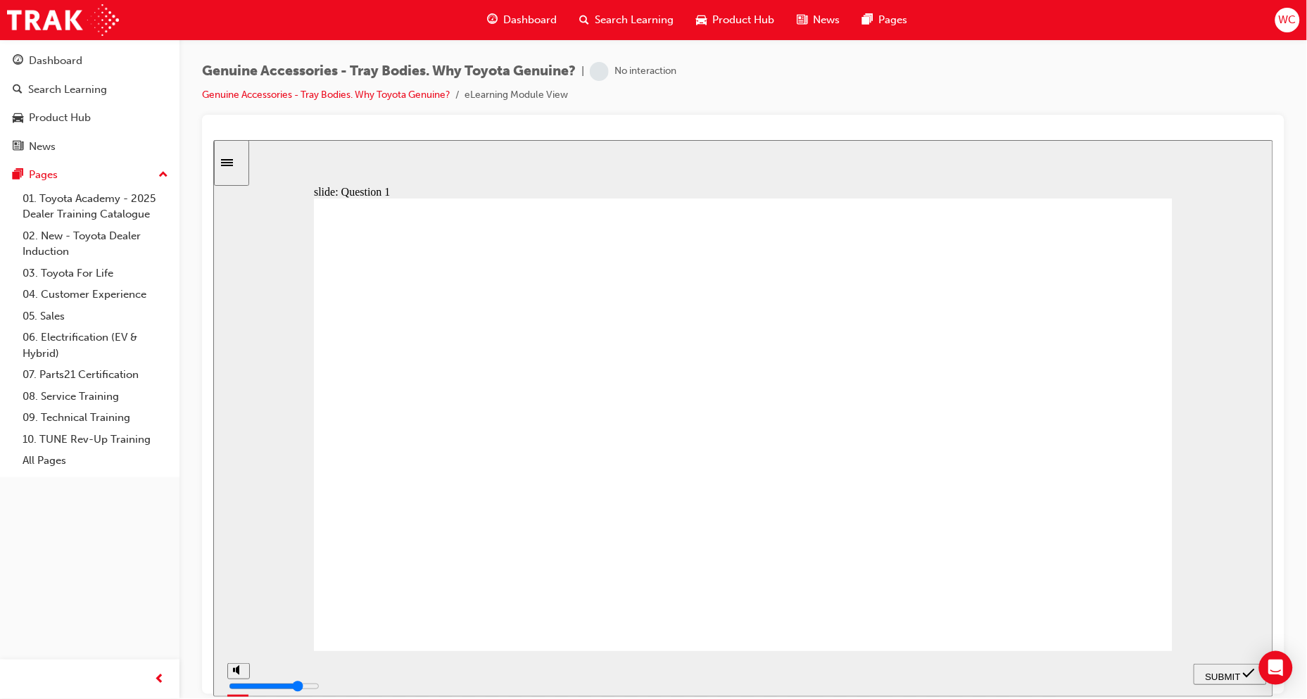
click at [1229, 674] on span "SUBMIT" at bounding box center [1222, 676] width 35 height 11
radio input "true"
click at [1233, 671] on span "SUBMIT" at bounding box center [1222, 676] width 35 height 11
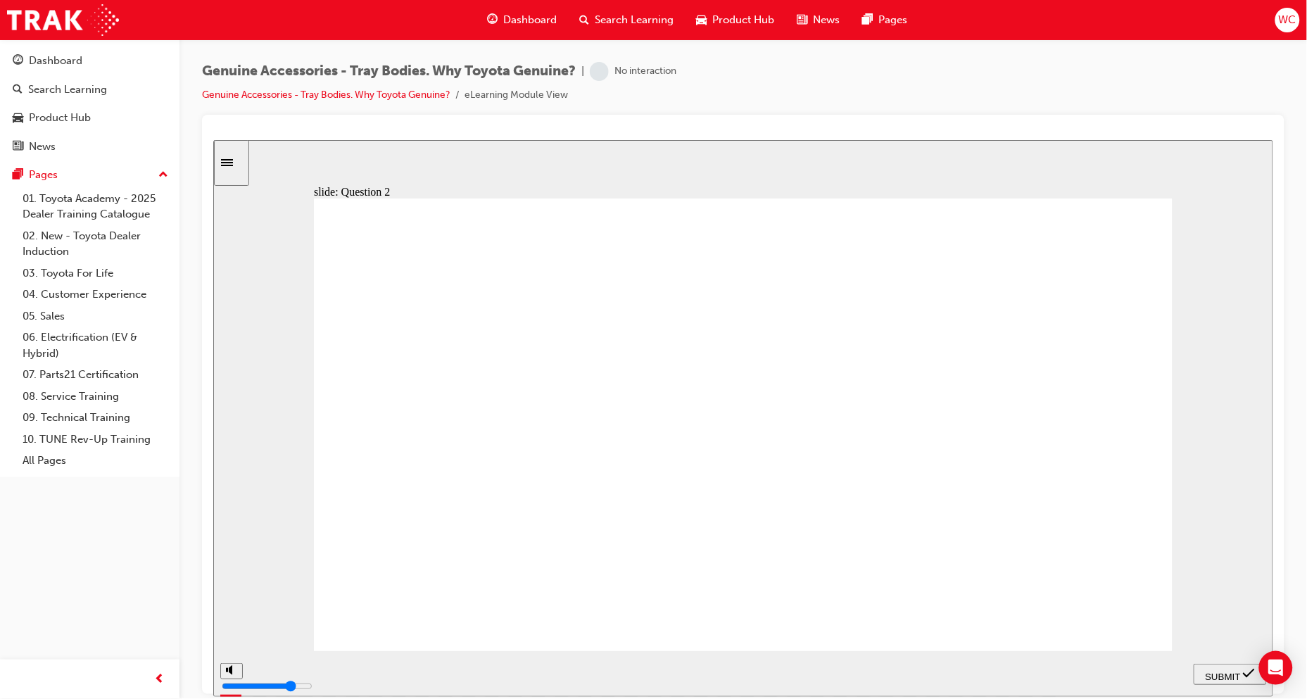
radio input "true"
click at [1234, 674] on span "SUBMIT" at bounding box center [1222, 676] width 35 height 11
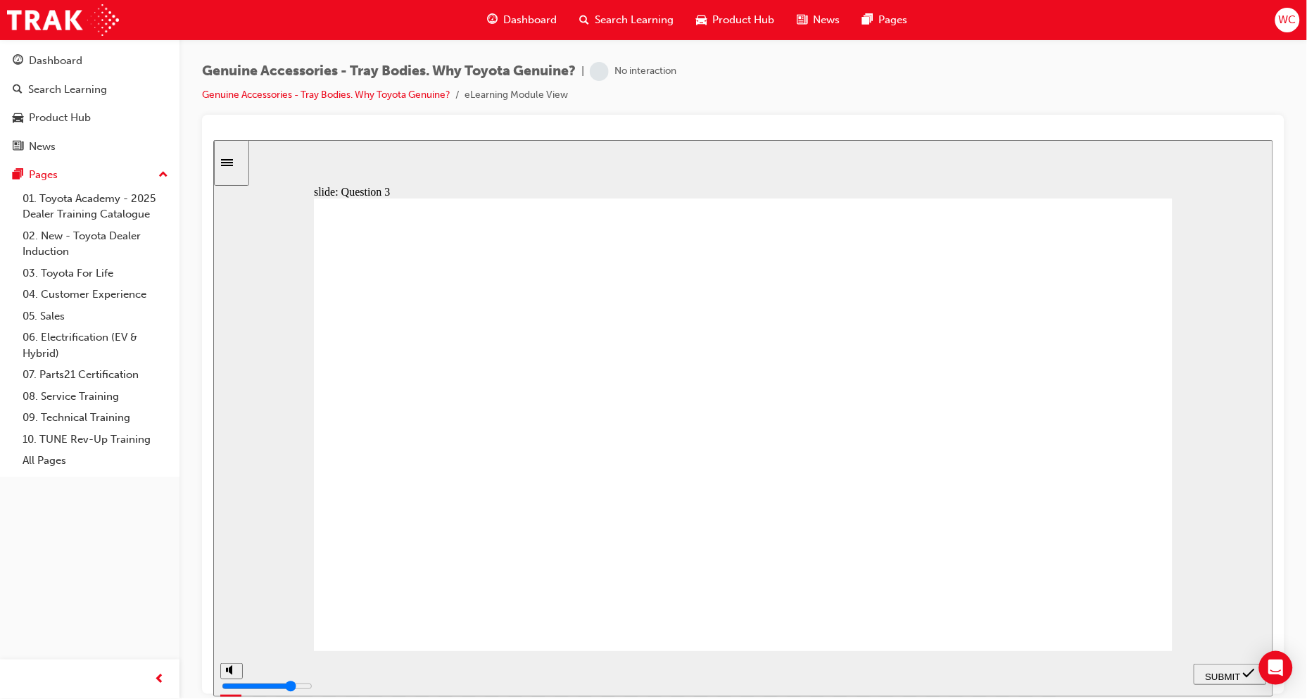
radio input "true"
click at [1227, 672] on span "SUBMIT" at bounding box center [1222, 676] width 35 height 11
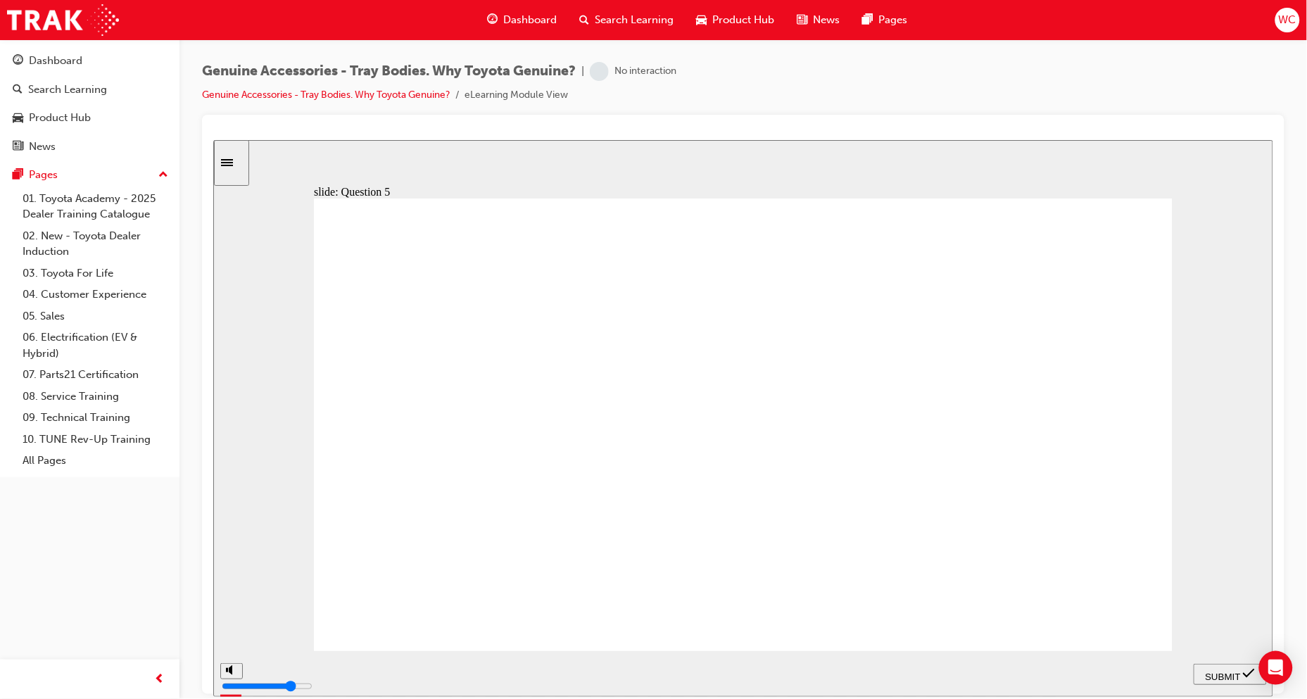
radio input "true"
click at [1222, 671] on span "SUBMIT" at bounding box center [1222, 676] width 35 height 11
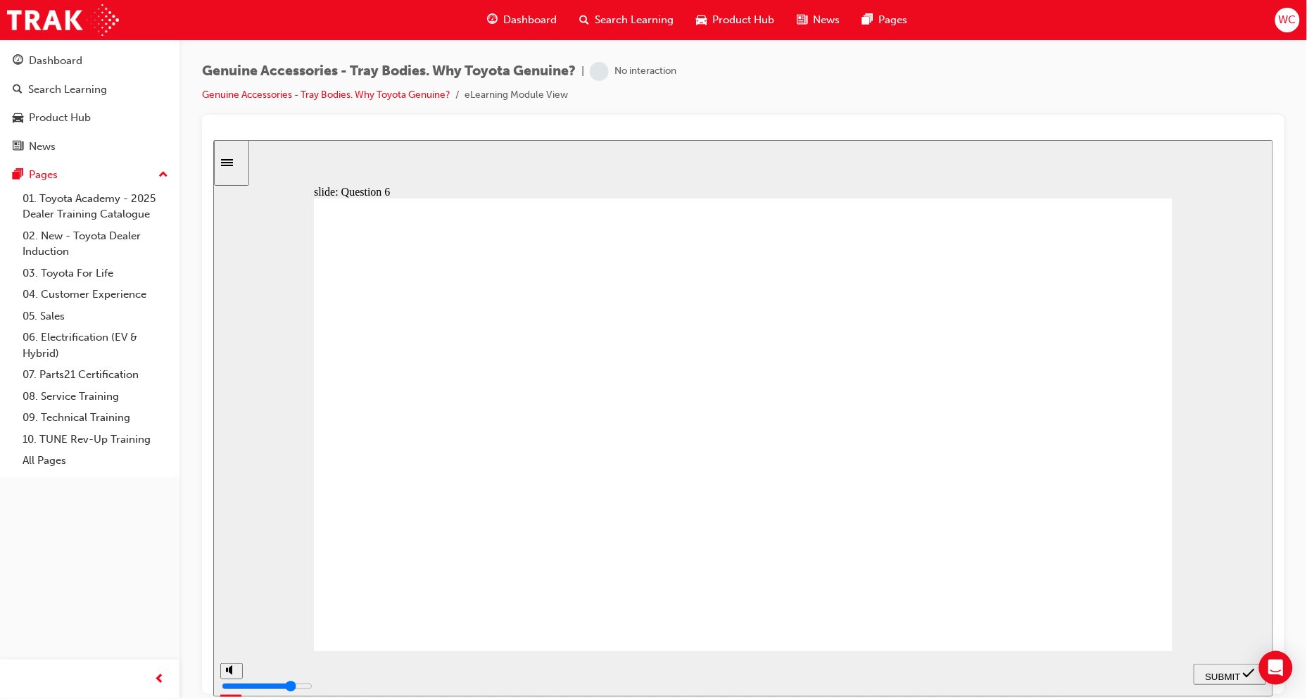
radio input "true"
click at [1227, 667] on div "SUBMIT" at bounding box center [1230, 674] width 62 height 15
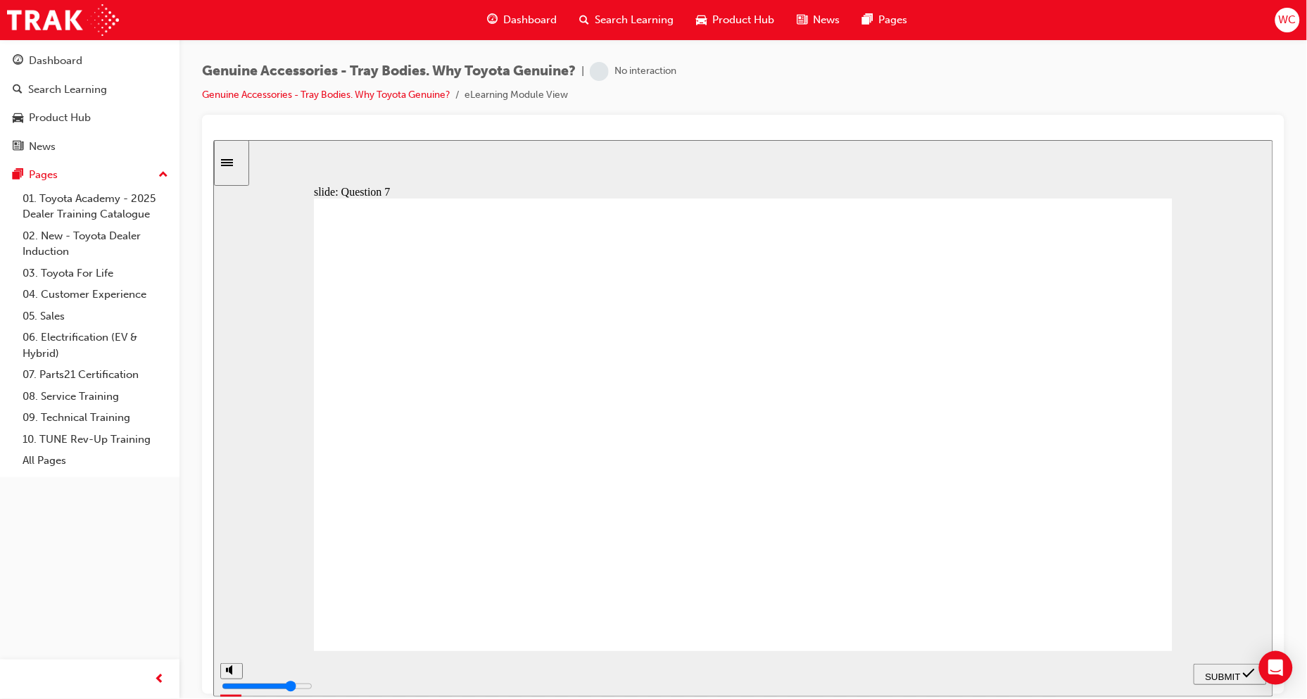
radio input "true"
click at [1208, 675] on span "SUBMIT" at bounding box center [1222, 676] width 35 height 11
drag, startPoint x: 853, startPoint y: 494, endPoint x: 844, endPoint y: 494, distance: 9.2
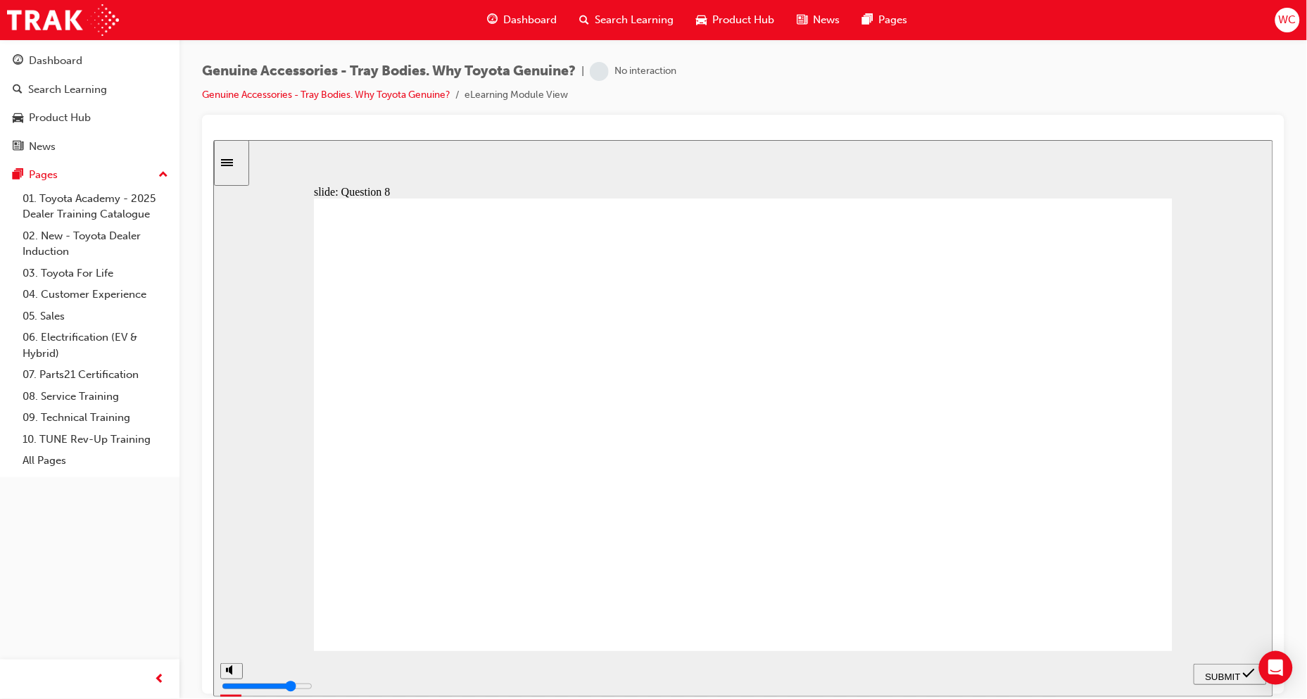
radio input "true"
click at [1229, 682] on div "SUBMIT" at bounding box center [1230, 674] width 62 height 15
radio input "true"
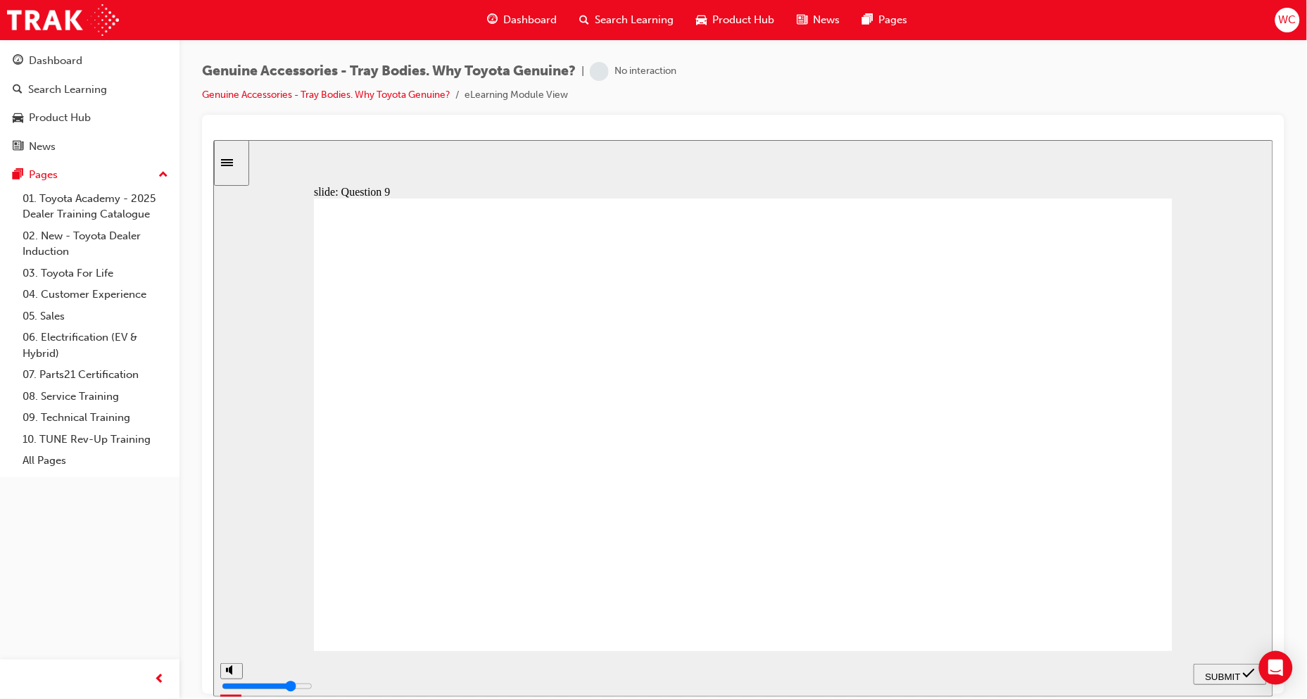
click at [1251, 674] on icon "submit" at bounding box center [1249, 673] width 12 height 13
radio input "true"
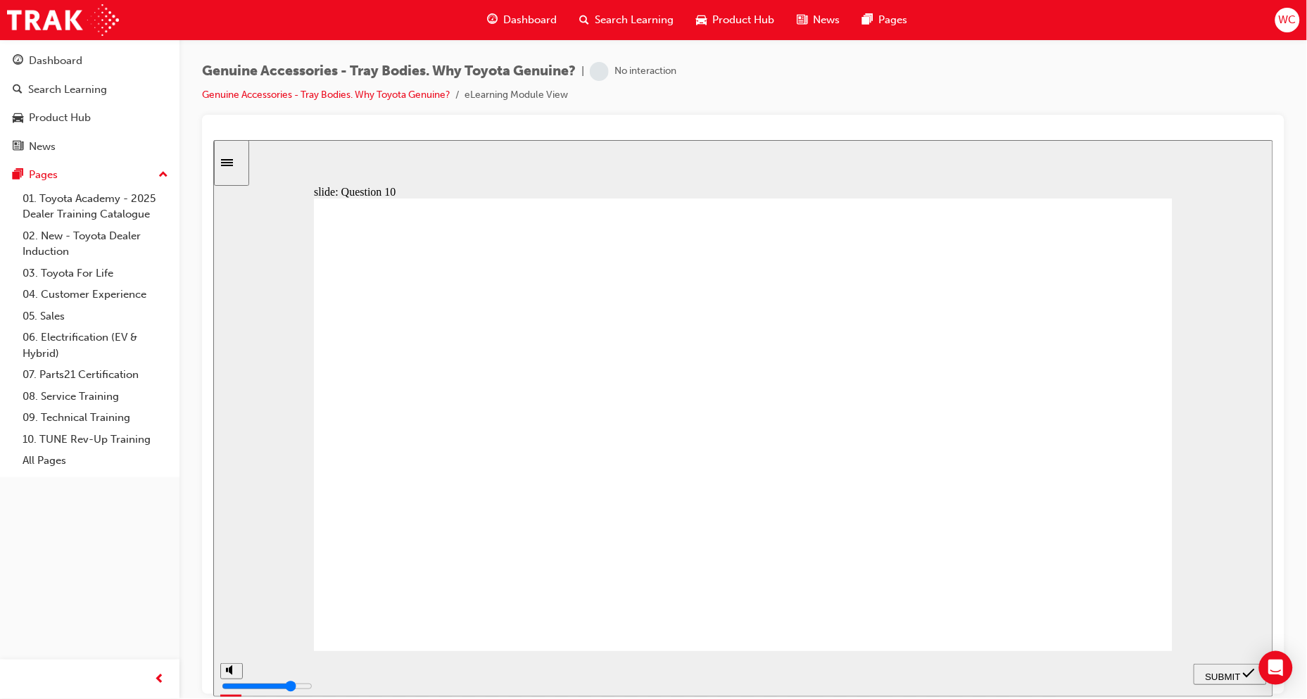
click at [1220, 672] on span "SUBMIT" at bounding box center [1222, 676] width 35 height 11
type input "21500"
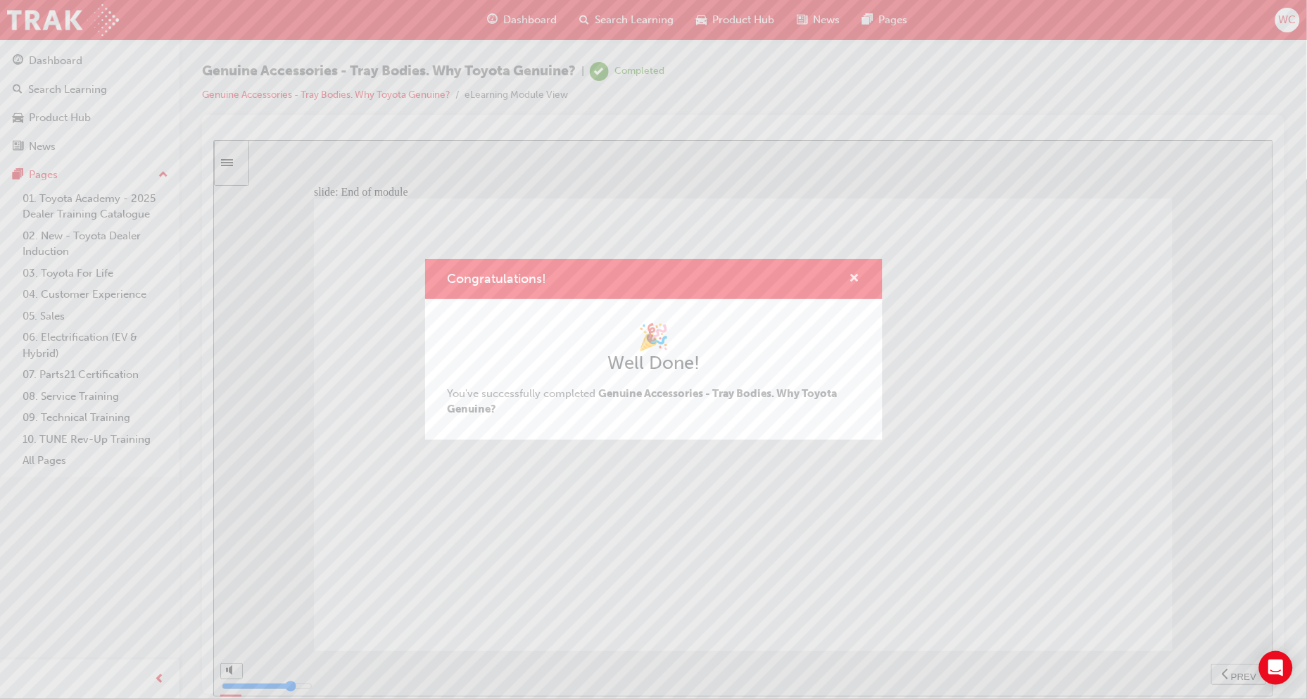
click at [856, 273] on span "cross-icon" at bounding box center [855, 279] width 11 height 13
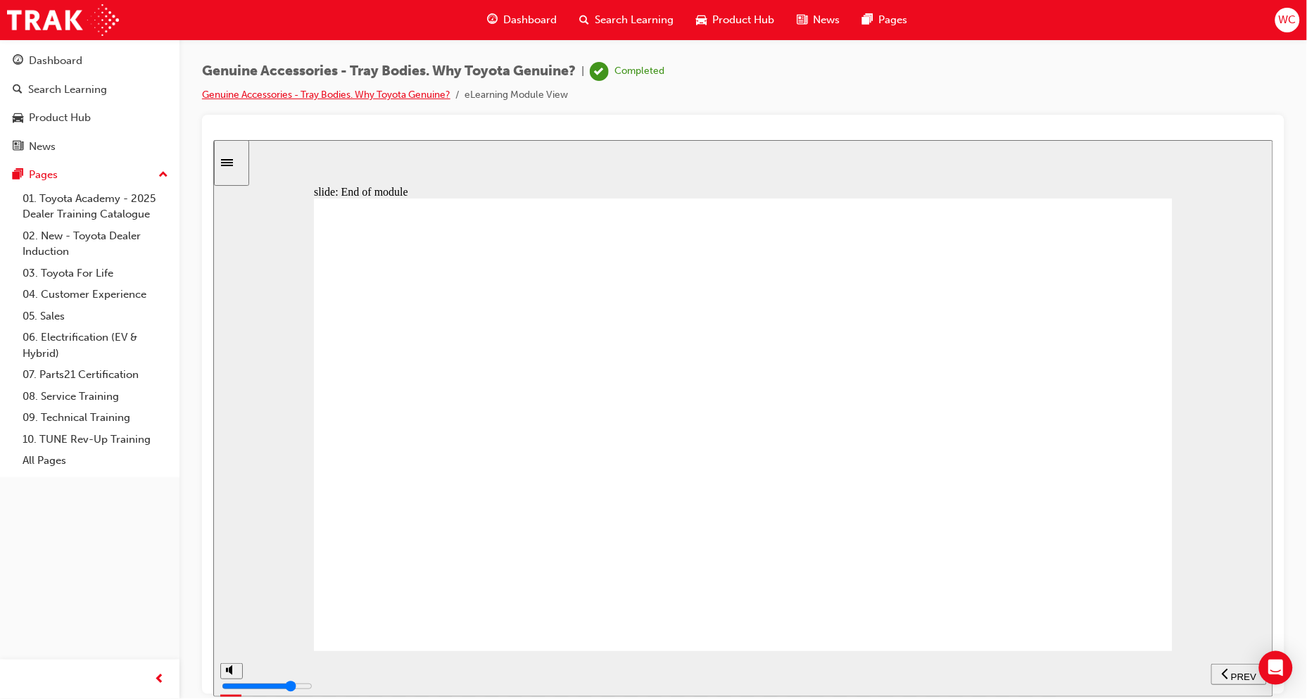
click at [308, 96] on link "Genuine Accessories - Tray Bodies. Why Toyota Genuine?" at bounding box center [326, 95] width 249 height 12
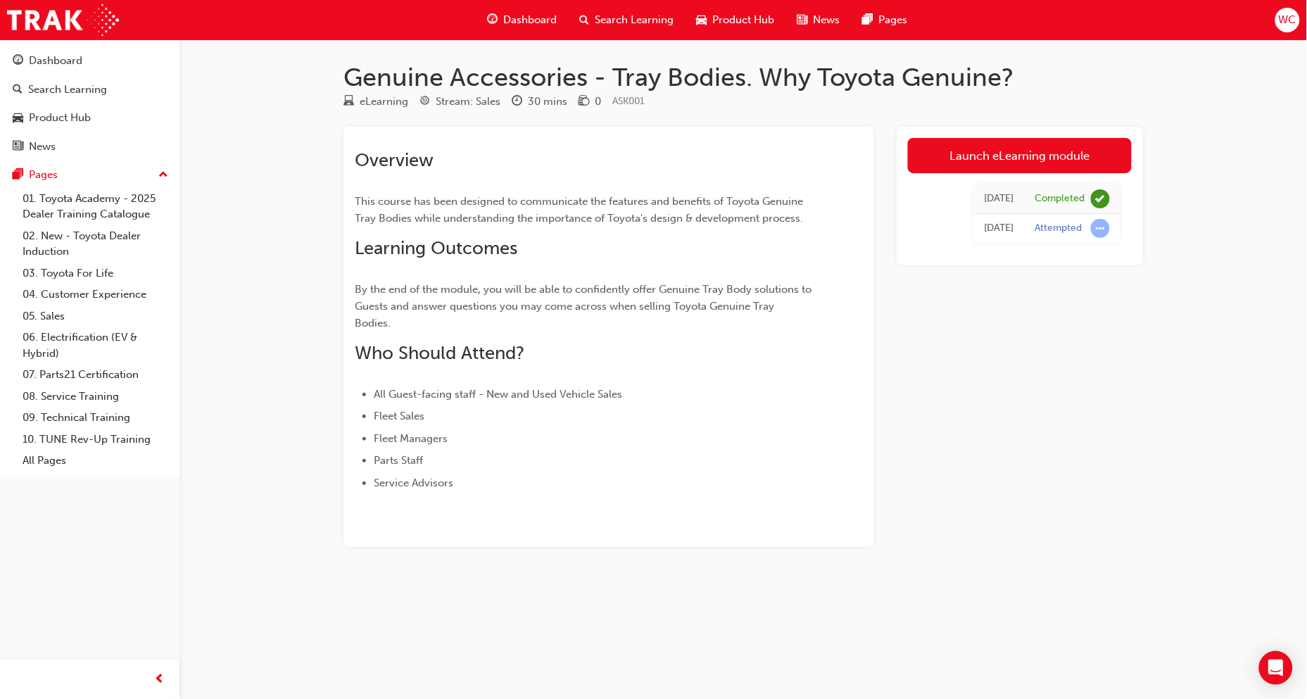
click at [1144, 389] on div "Genuine Accessories - Tray Bodies. Why Toyota Genuine? eLearning Stream: Sales …" at bounding box center [743, 327] width 845 height 530
drag, startPoint x: 589, startPoint y: 73, endPoint x: 233, endPoint y: 83, distance: 355.7
click at [233, 83] on div "Genuine Accessories - Tray Bodies. Why Toyota Genuine? eLearning Stream: Sales …" at bounding box center [653, 349] width 1307 height 699
copy h1 "Genuine Accessories"
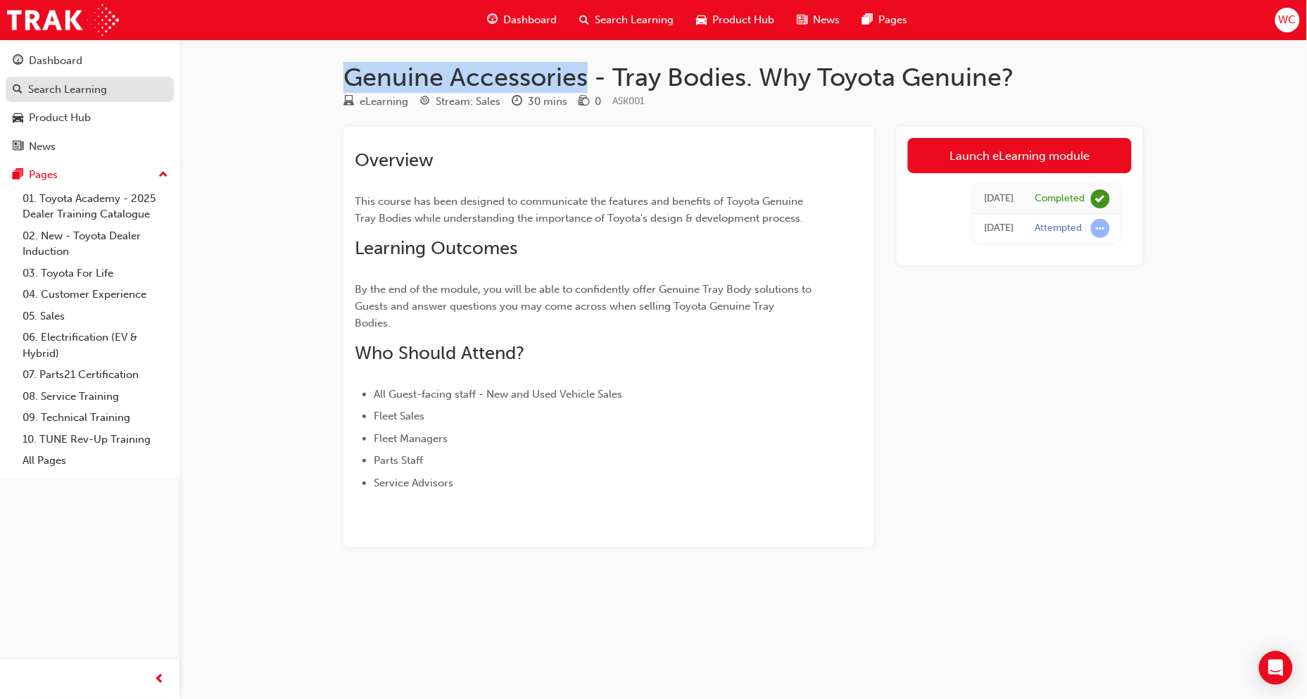
click at [92, 82] on div "Search Learning" at bounding box center [67, 90] width 79 height 16
